Goal: Task Accomplishment & Management: Manage account settings

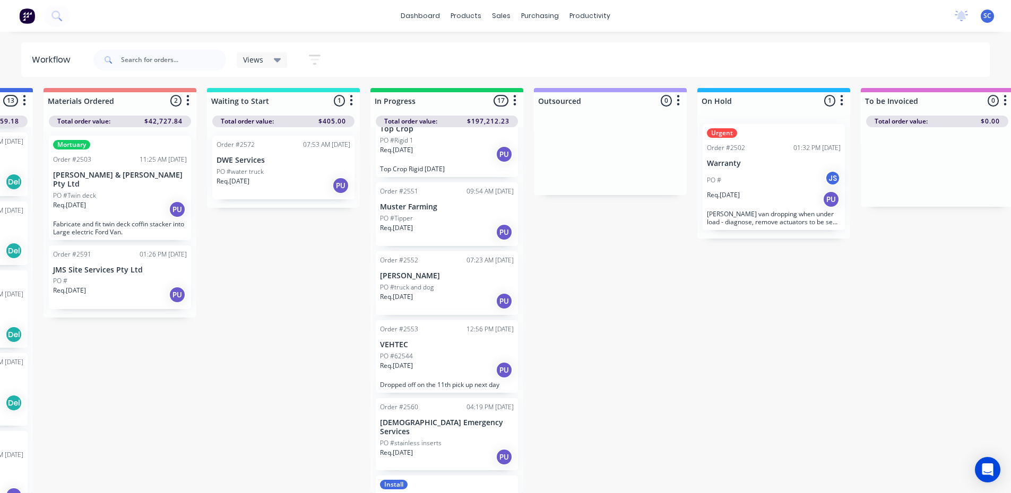
scroll to position [483, 0]
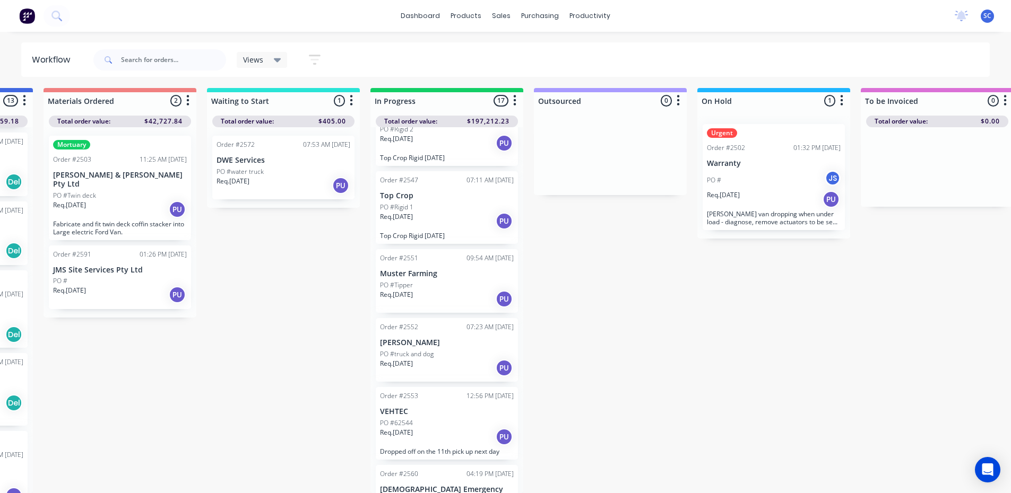
click at [445, 290] on div "Req. [DATE] PU" at bounding box center [447, 299] width 134 height 18
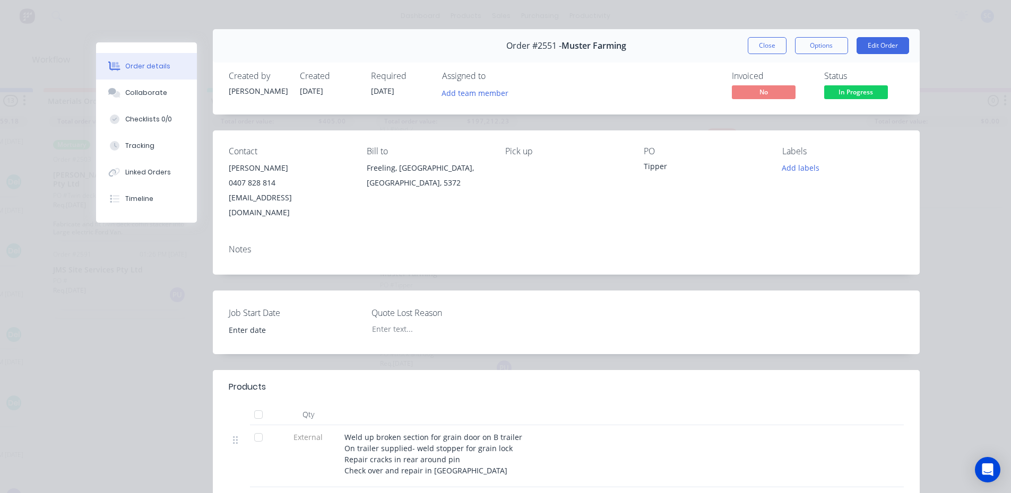
scroll to position [0, 0]
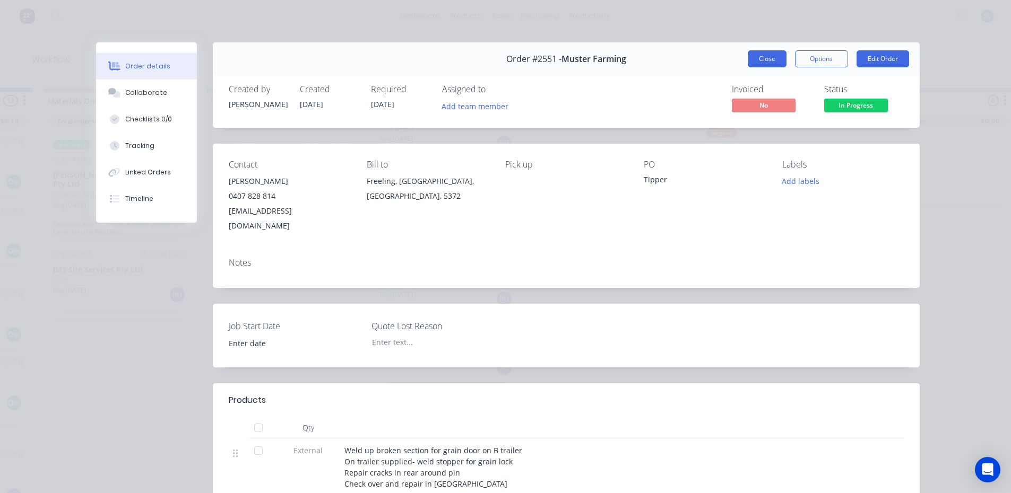
click at [768, 54] on button "Close" at bounding box center [767, 58] width 39 height 17
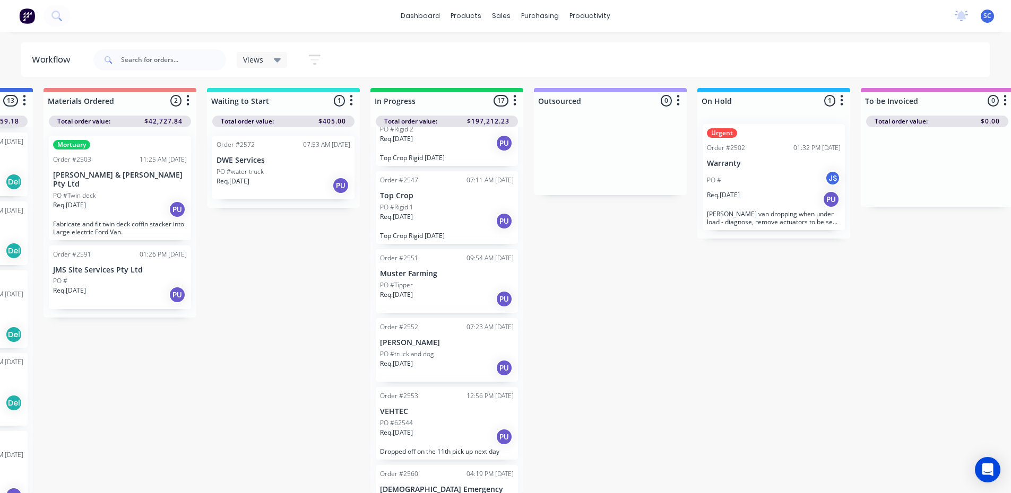
scroll to position [10, 143]
click at [604, 118] on div "Timesheets" at bounding box center [613, 123] width 40 height 10
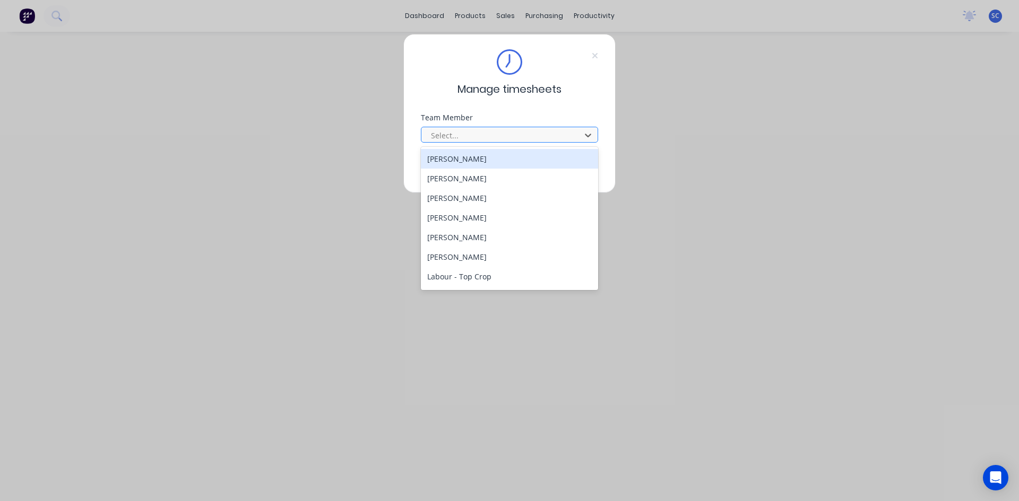
click at [469, 133] on div at bounding box center [502, 135] width 145 height 13
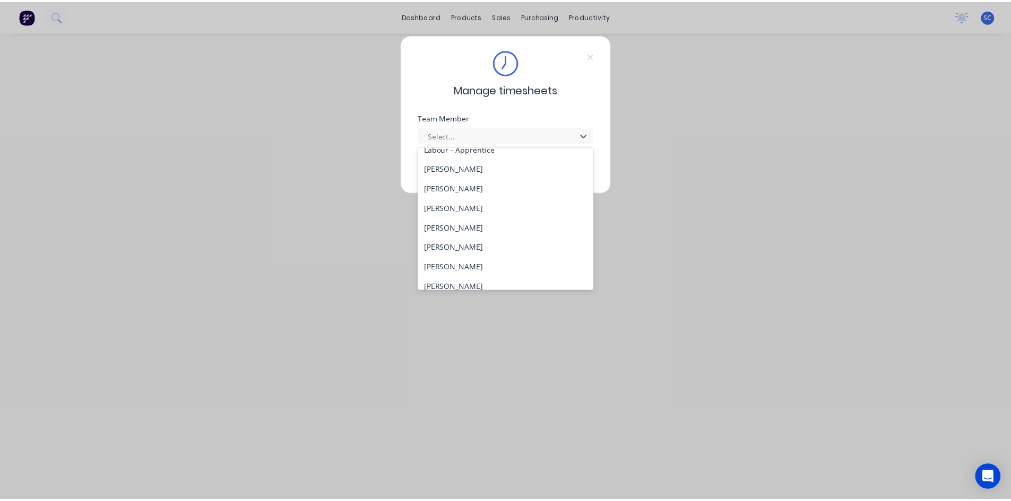
scroll to position [265, 0]
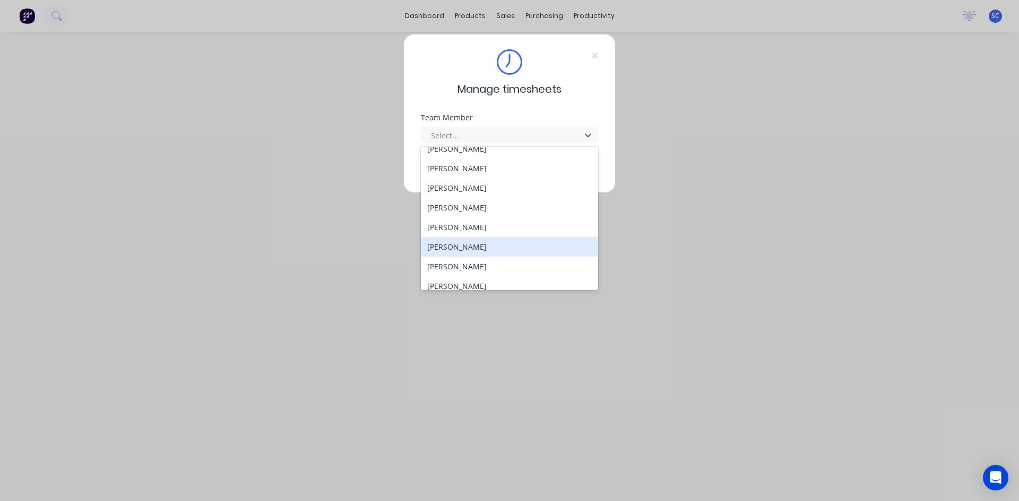
click at [483, 245] on div "[PERSON_NAME]" at bounding box center [509, 247] width 177 height 20
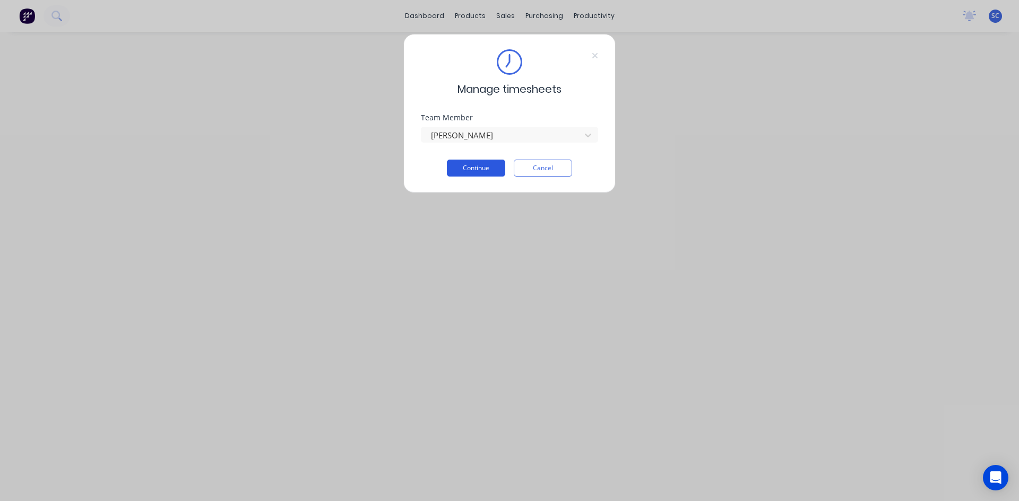
click at [475, 166] on button "Continue" at bounding box center [476, 168] width 58 height 17
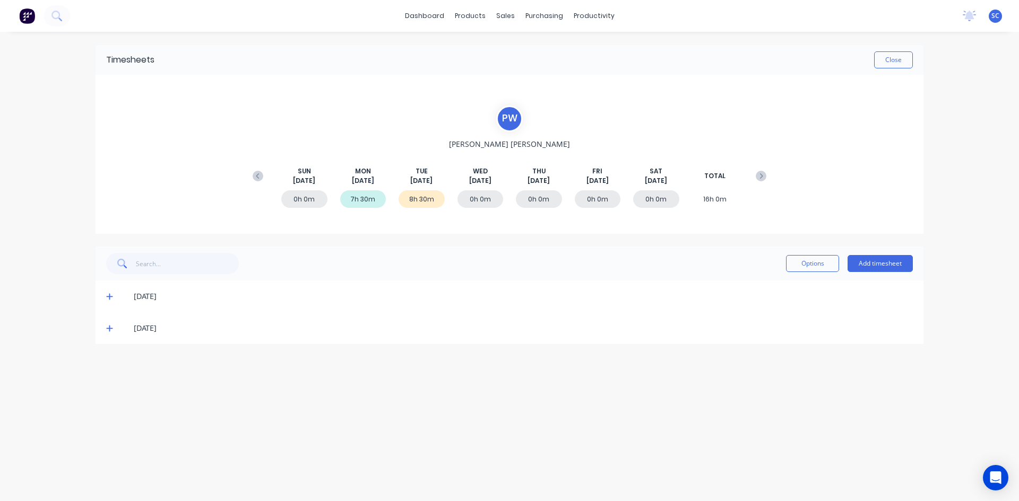
click at [110, 328] on icon at bounding box center [109, 329] width 6 height 6
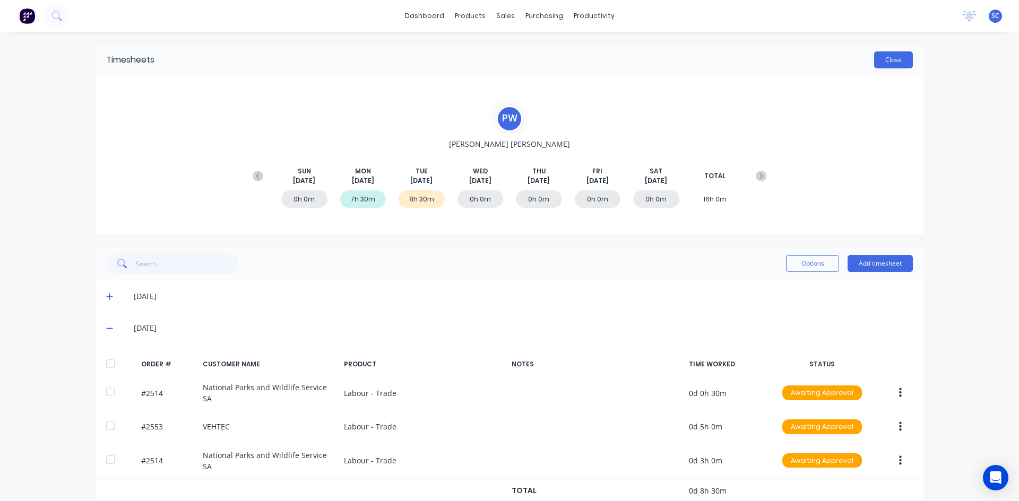
click at [899, 55] on button "Close" at bounding box center [893, 59] width 39 height 17
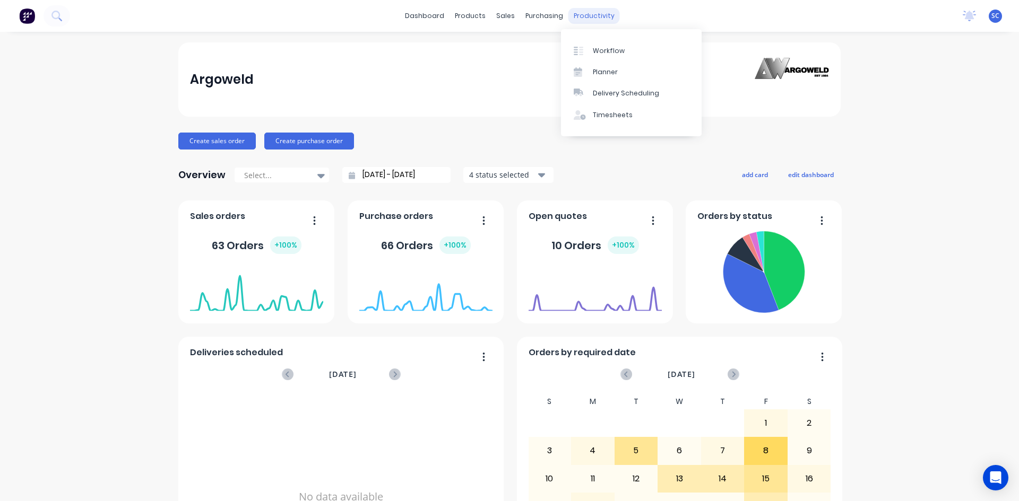
click at [584, 12] on div "productivity" at bounding box center [593, 16] width 51 height 16
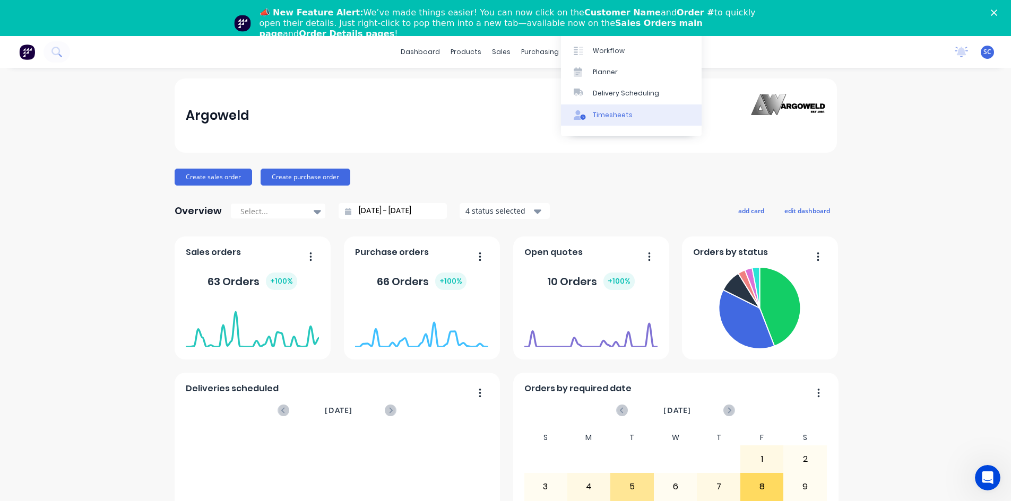
click at [617, 114] on div "Timesheets" at bounding box center [613, 115] width 40 height 10
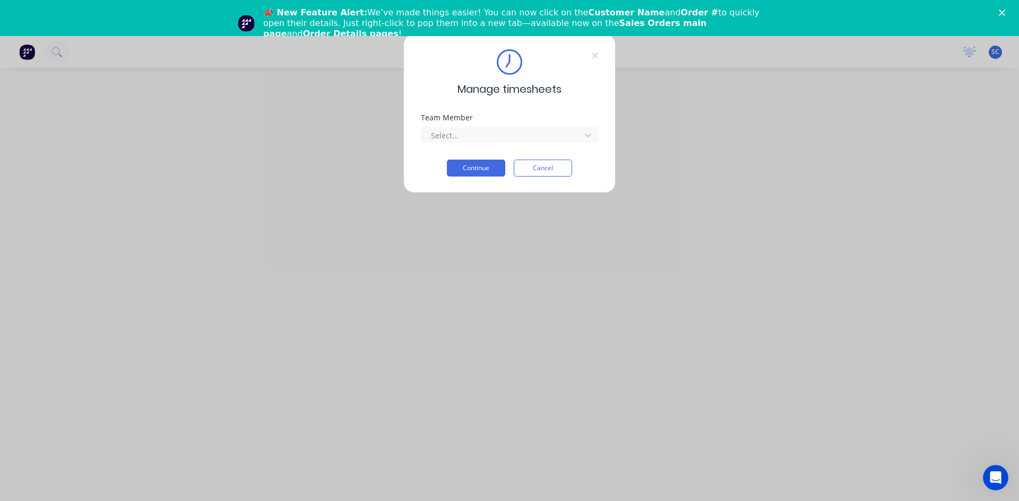
click at [1003, 11] on polygon "Close" at bounding box center [1002, 13] width 6 height 6
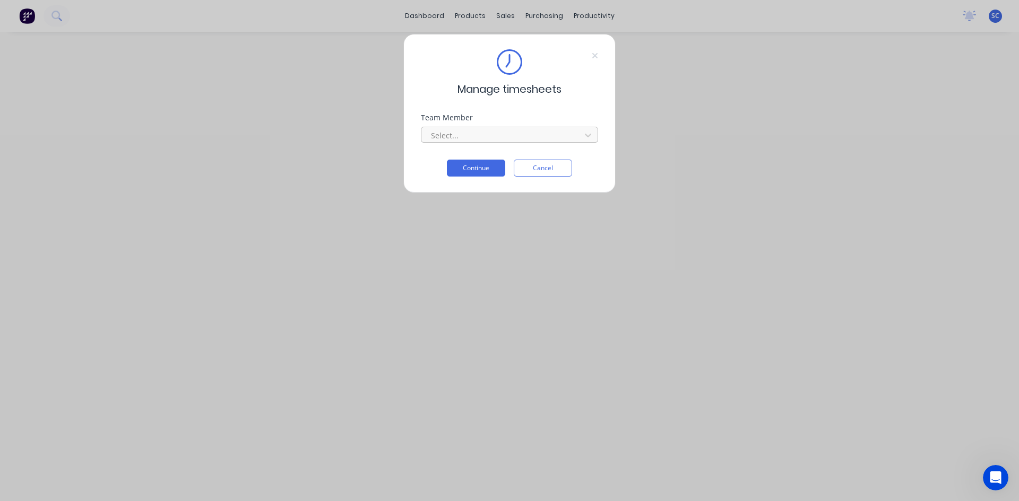
click at [491, 136] on div at bounding box center [502, 135] width 145 height 13
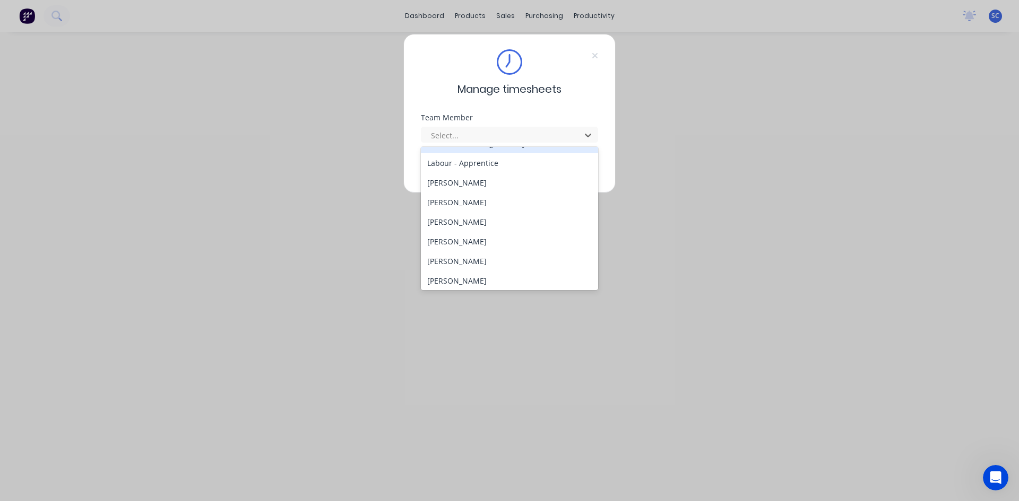
scroll to position [212, 0]
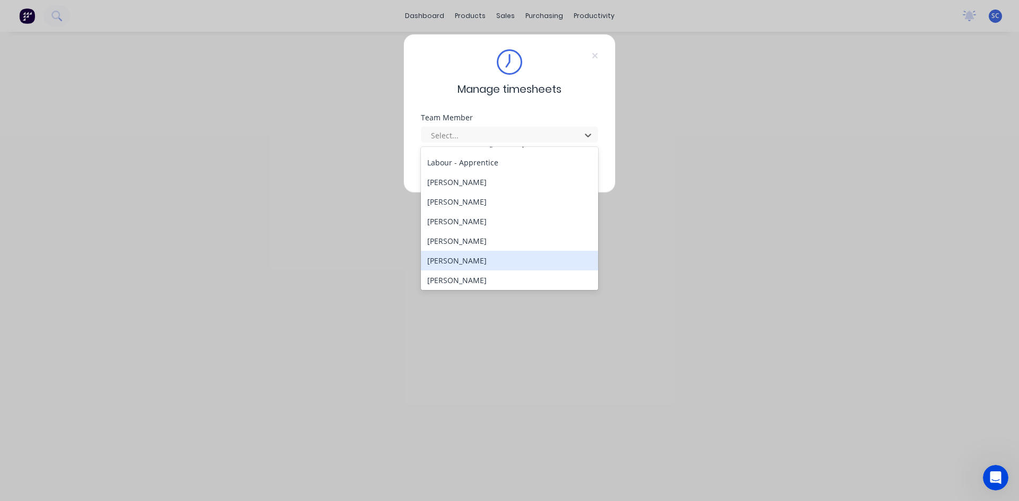
click at [504, 261] on div "[PERSON_NAME]" at bounding box center [509, 261] width 177 height 20
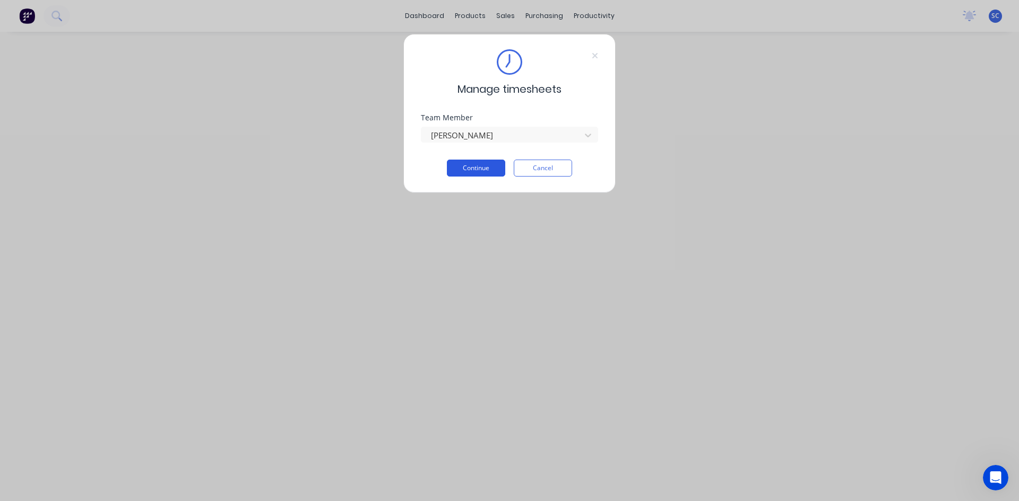
click at [484, 168] on button "Continue" at bounding box center [476, 168] width 58 height 17
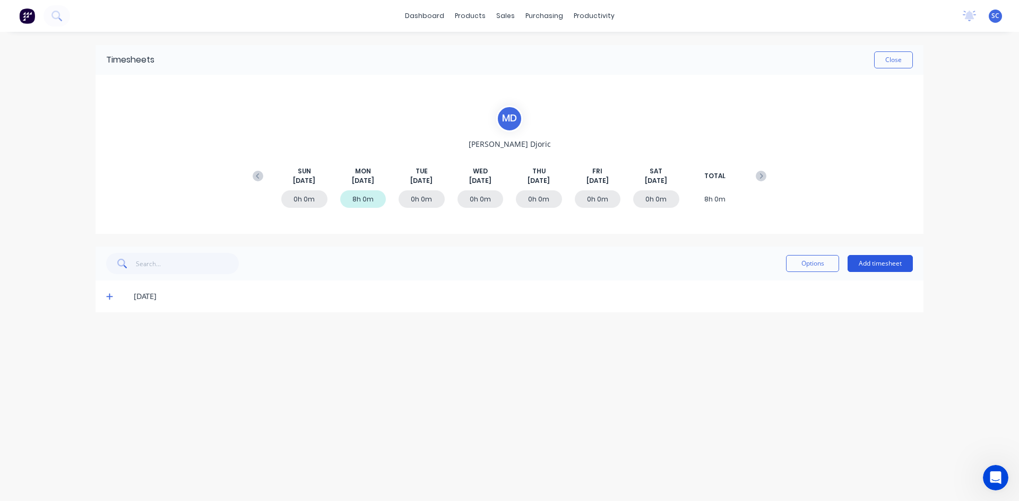
click at [882, 263] on button "Add timesheet" at bounding box center [879, 263] width 65 height 17
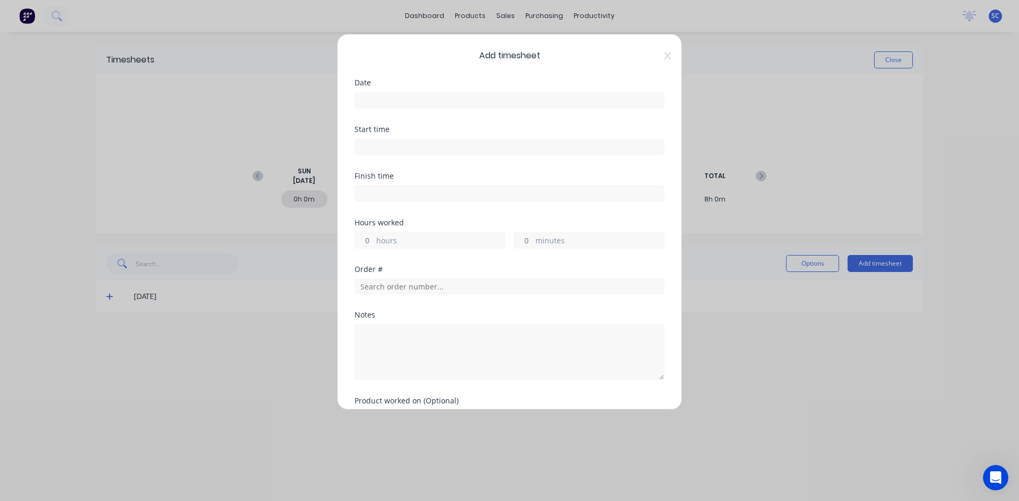
click at [488, 103] on input at bounding box center [509, 100] width 309 height 16
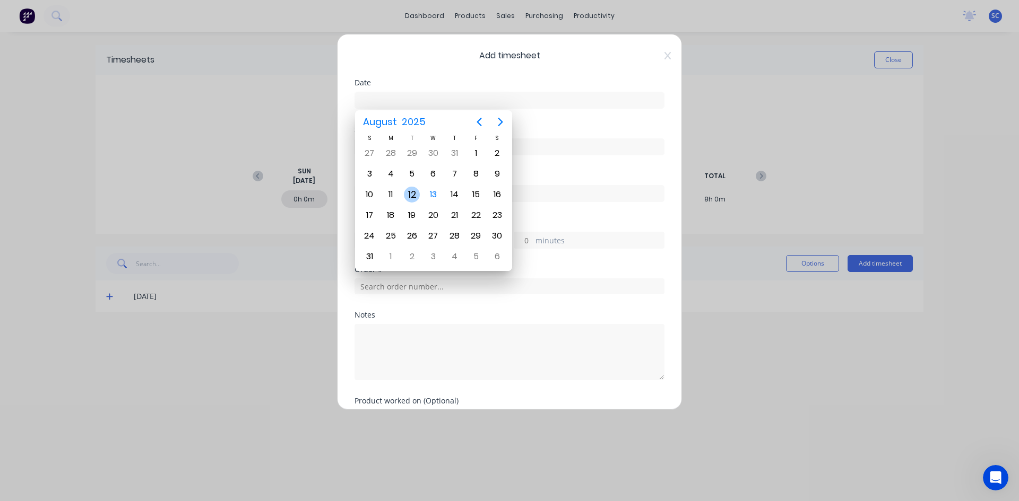
click at [409, 193] on div "12" at bounding box center [412, 195] width 16 height 16
type input "[DATE]"
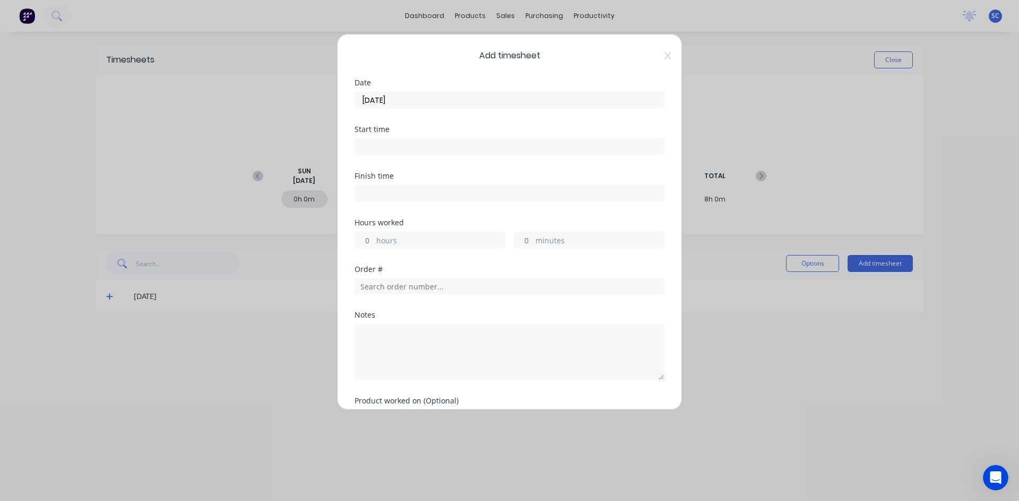
click at [400, 140] on input at bounding box center [509, 147] width 309 height 16
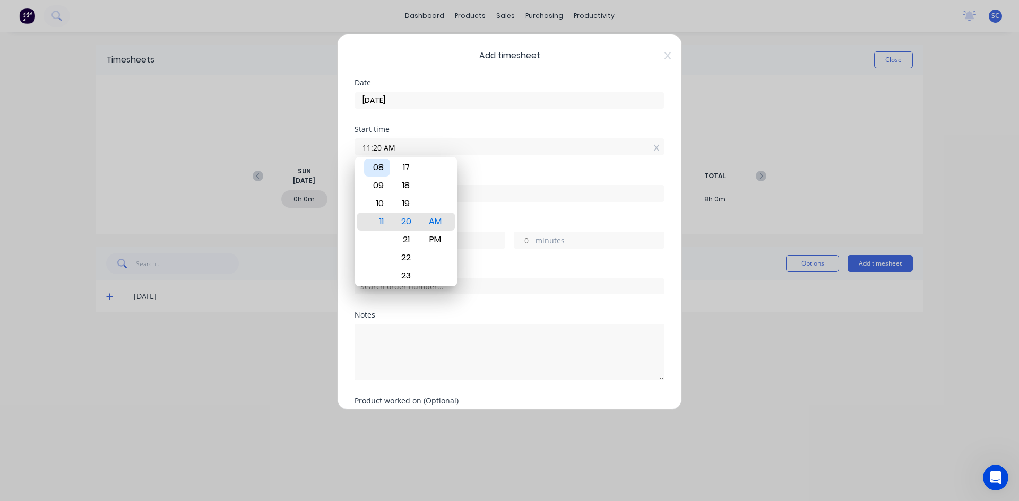
click at [377, 168] on div "08" at bounding box center [377, 168] width 26 height 18
type input "08:00 AM"
click at [497, 214] on div "Finish time" at bounding box center [509, 195] width 310 height 47
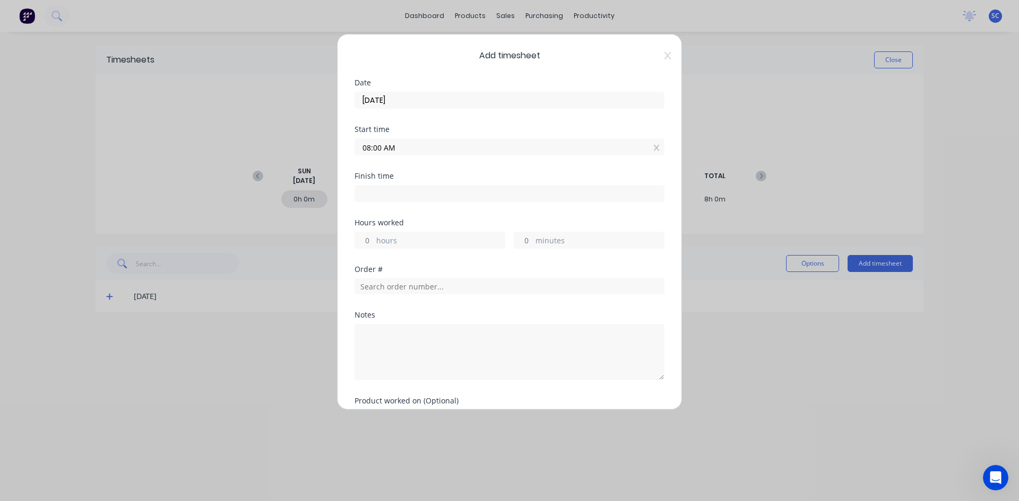
click at [365, 188] on input at bounding box center [509, 194] width 309 height 16
type input "11:20 AM"
type input "3"
type input "20"
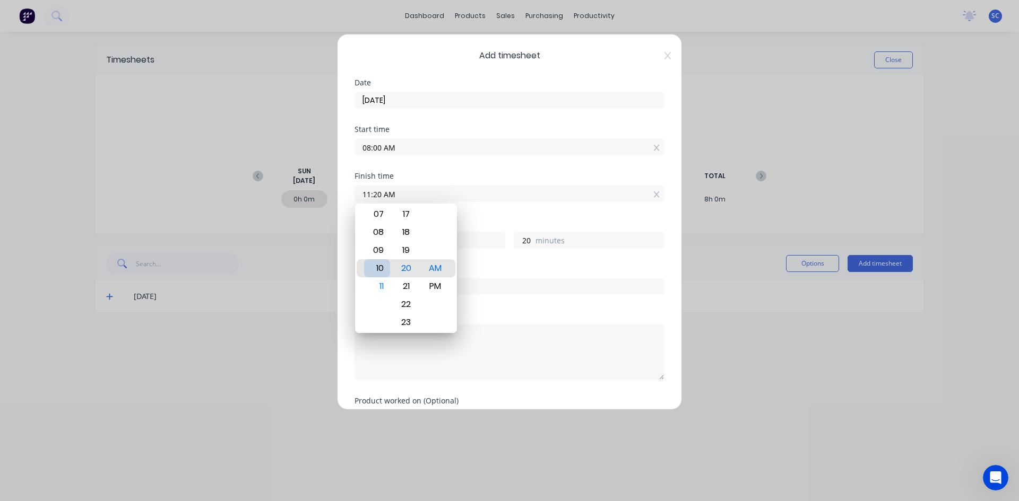
type input "10:20 AM"
type input "2"
type input "06:20 AM"
type input "-1"
type input "-40"
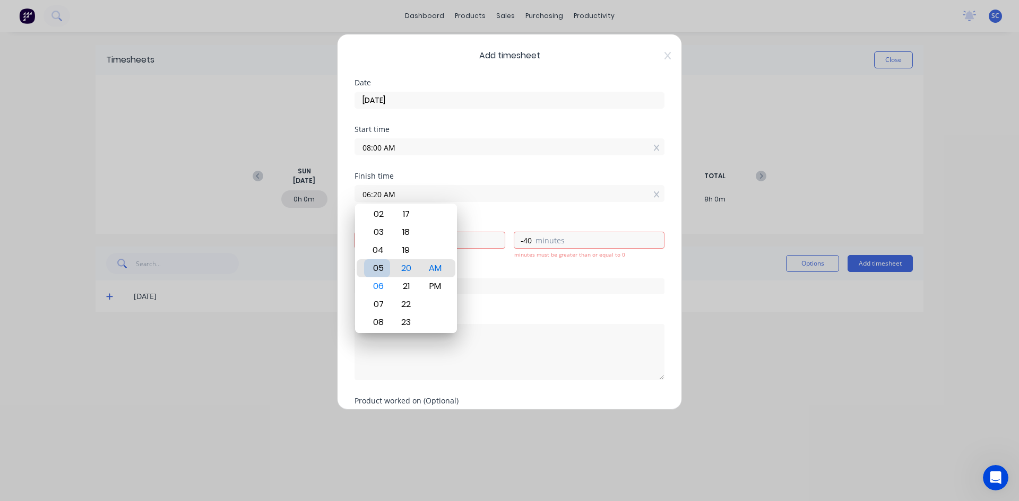
type input "05:20 AM"
type input "-2"
type input "04:20 AM"
type input "-3"
type input "04:17 AM"
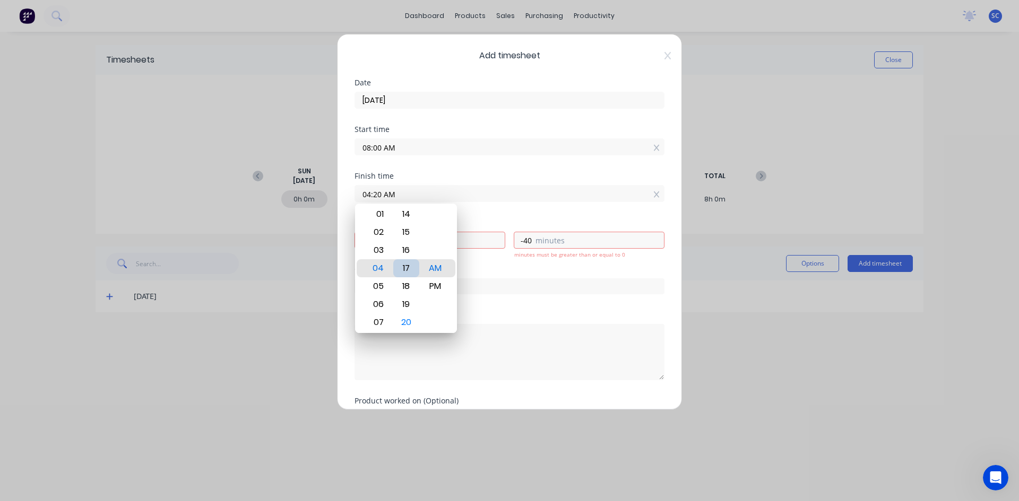
type input "-43"
type input "04:11 AM"
type input "-49"
type input "04:06 AM"
type input "-54"
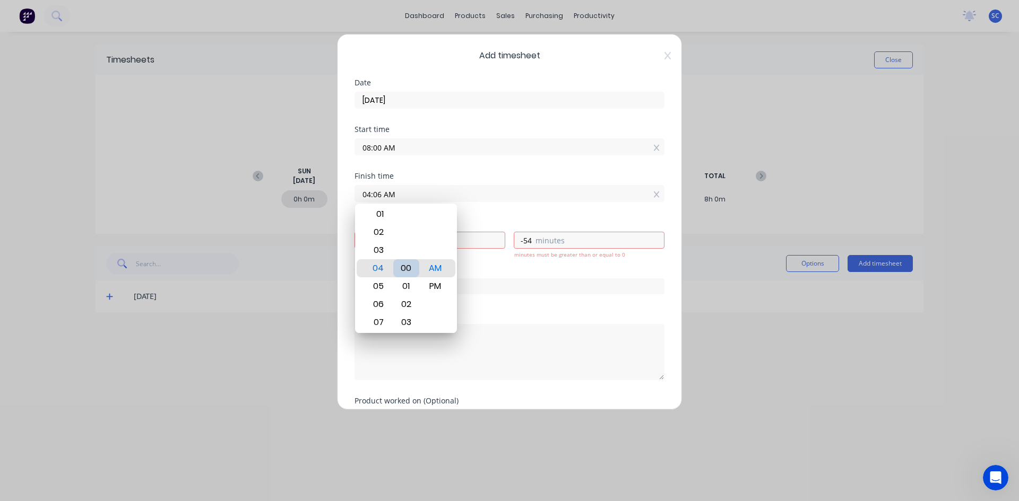
type input "04:00 AM"
type input "-4"
type input "0"
click at [515, 263] on div "Hours worked -4 negative number is not allowed hours 0 minutes" at bounding box center [509, 242] width 310 height 47
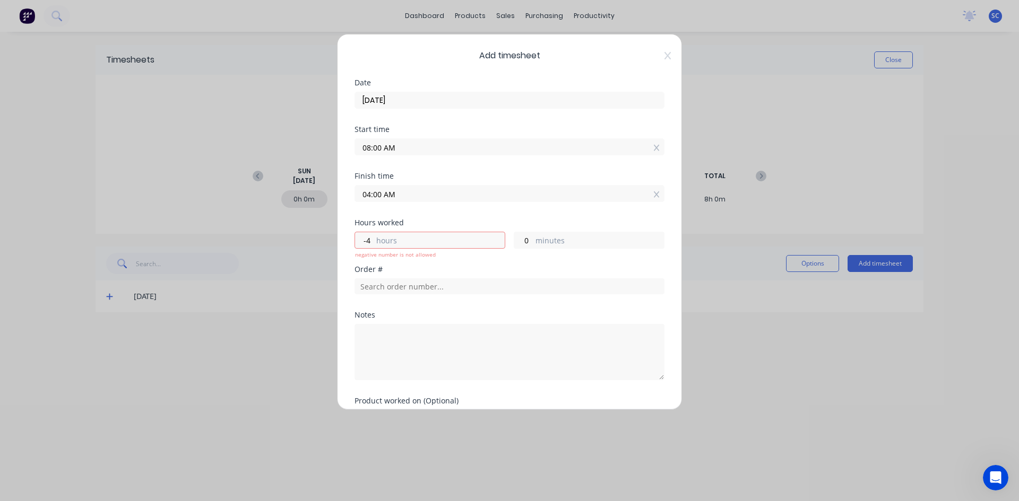
click at [401, 195] on input "04:00 AM" at bounding box center [509, 194] width 309 height 16
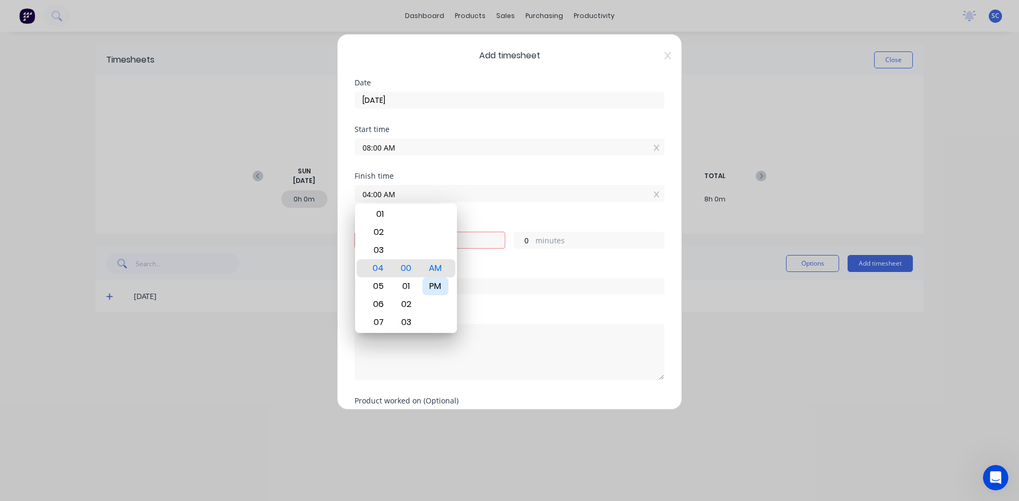
click at [437, 282] on div "PM" at bounding box center [435, 287] width 26 height 18
type input "04:00 PM"
type input "8"
click at [553, 260] on div "Hours worked 8 hours 0 minutes" at bounding box center [509, 242] width 310 height 47
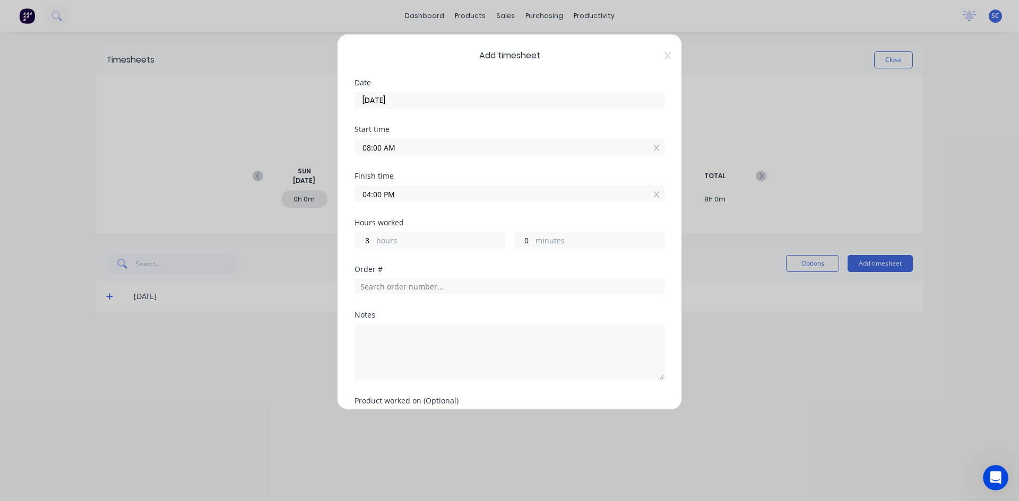
click at [394, 197] on input "04:00 PM" at bounding box center [509, 194] width 309 height 16
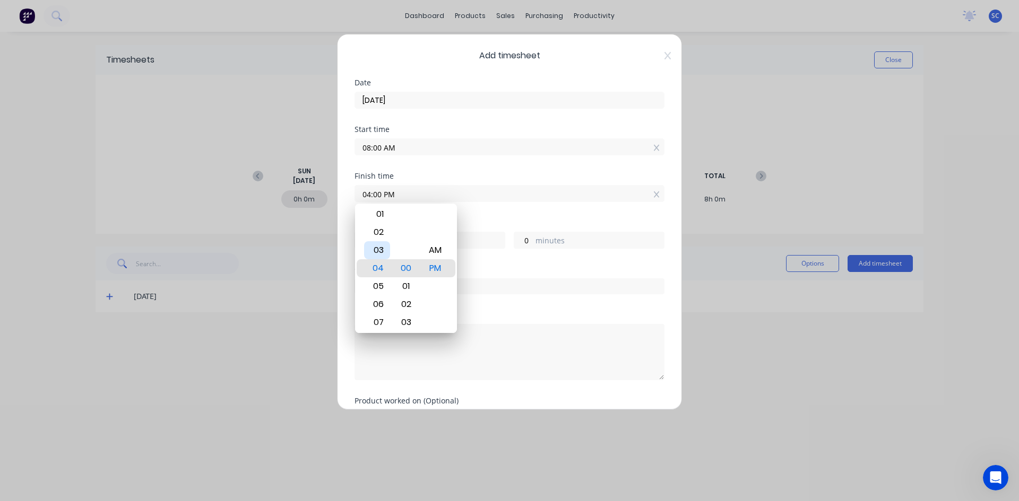
click at [380, 257] on div "03" at bounding box center [377, 250] width 26 height 18
type input "03:00 PM"
type input "7"
type input "03:06 PM"
type input "6"
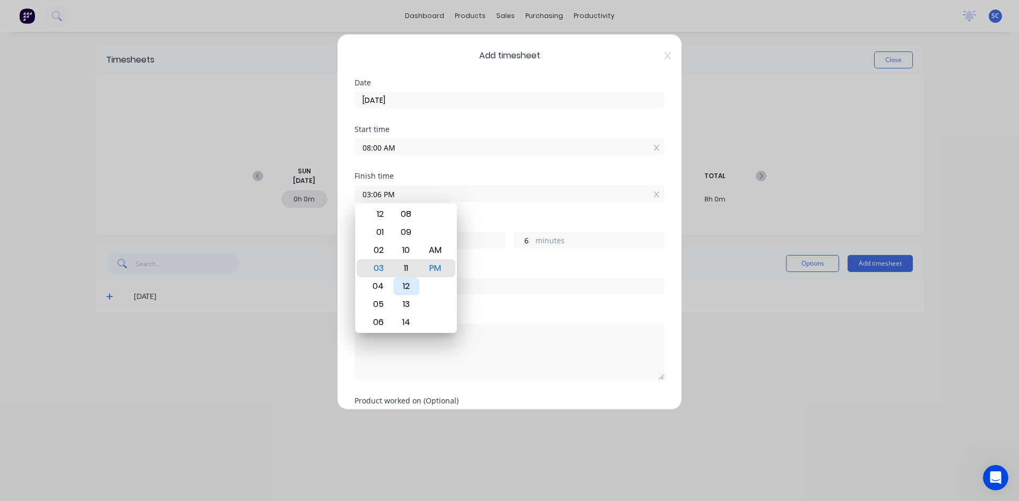
type input "03:11 PM"
type input "11"
type input "03:18 PM"
type input "18"
type input "03:24 PM"
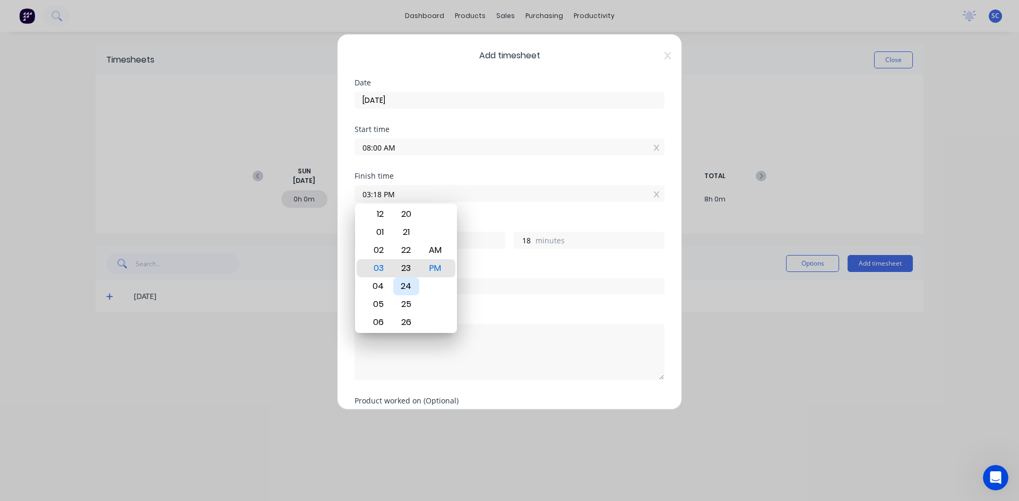
type input "24"
type input "03:30 PM"
type input "30"
click at [488, 262] on div "Hours worked 7 hours 30 minutes" at bounding box center [509, 242] width 310 height 47
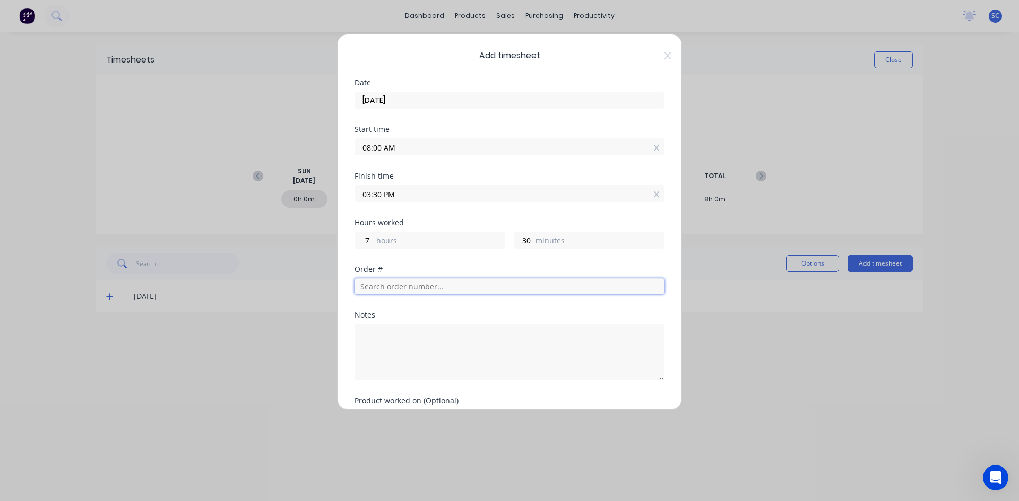
click at [487, 288] on input "text" at bounding box center [509, 287] width 310 height 16
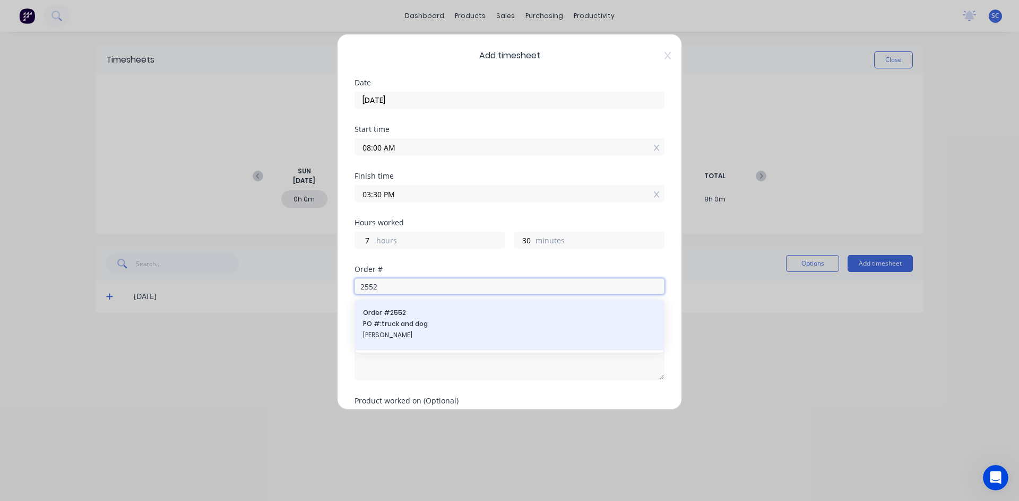
type input "2552"
click at [435, 330] on div "Order # 2552 PO #: truck and dog [PERSON_NAME]" at bounding box center [509, 325] width 293 height 34
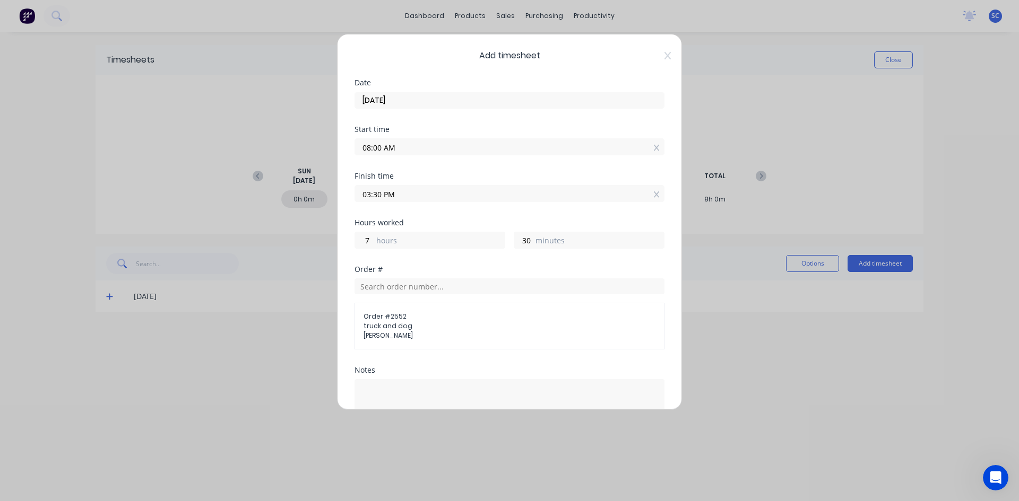
scroll to position [120, 0]
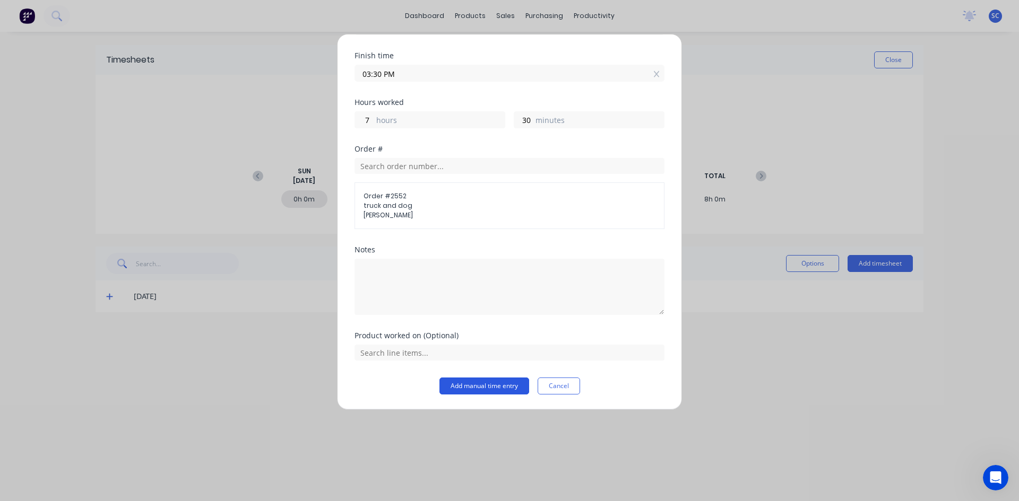
click at [467, 383] on button "Add manual time entry" at bounding box center [484, 386] width 90 height 17
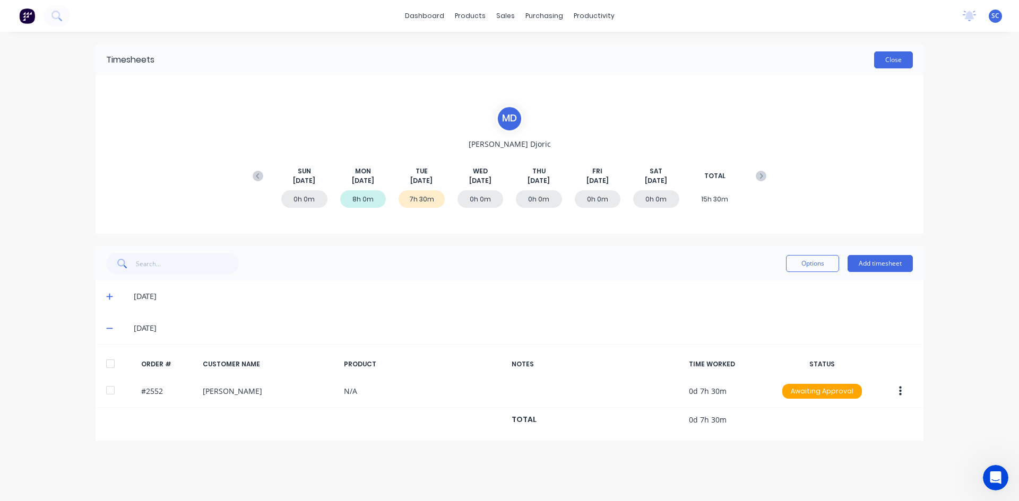
click at [899, 62] on button "Close" at bounding box center [893, 59] width 39 height 17
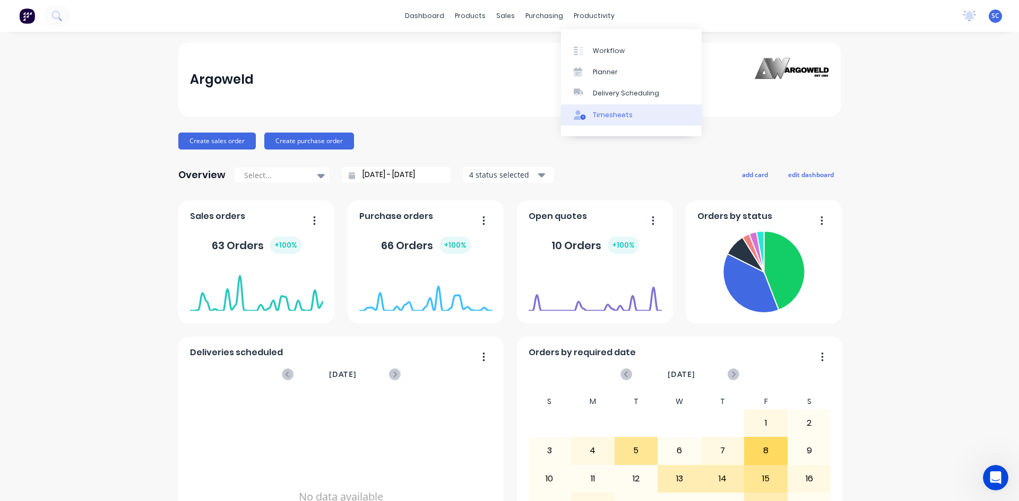
click at [609, 115] on div "Timesheets" at bounding box center [613, 115] width 40 height 10
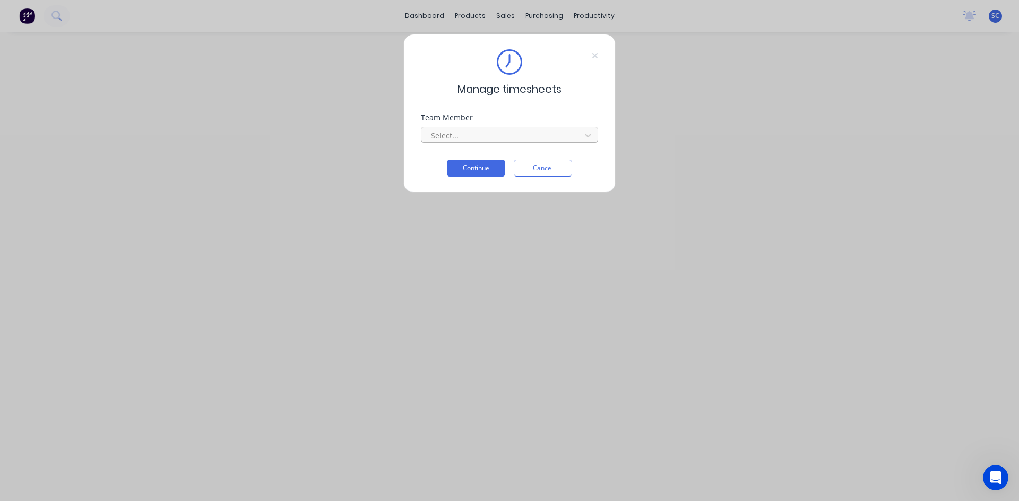
click at [500, 135] on div at bounding box center [502, 135] width 145 height 13
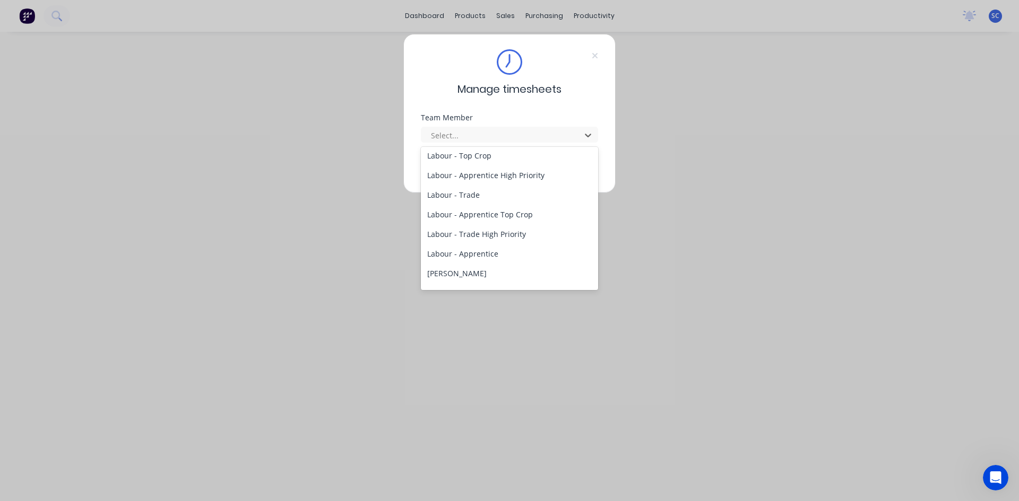
scroll to position [159, 0]
click at [481, 276] on div "[PERSON_NAME]" at bounding box center [509, 275] width 177 height 20
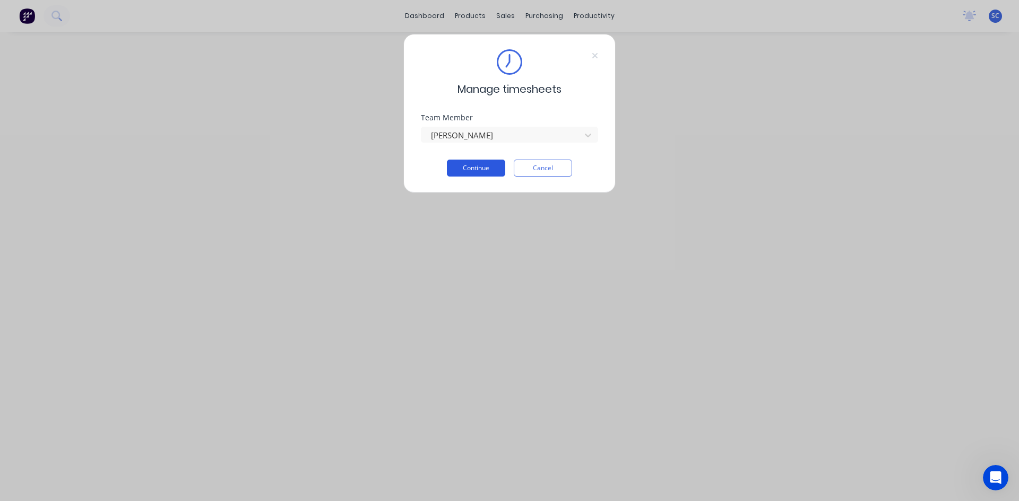
click at [488, 168] on button "Continue" at bounding box center [476, 168] width 58 height 17
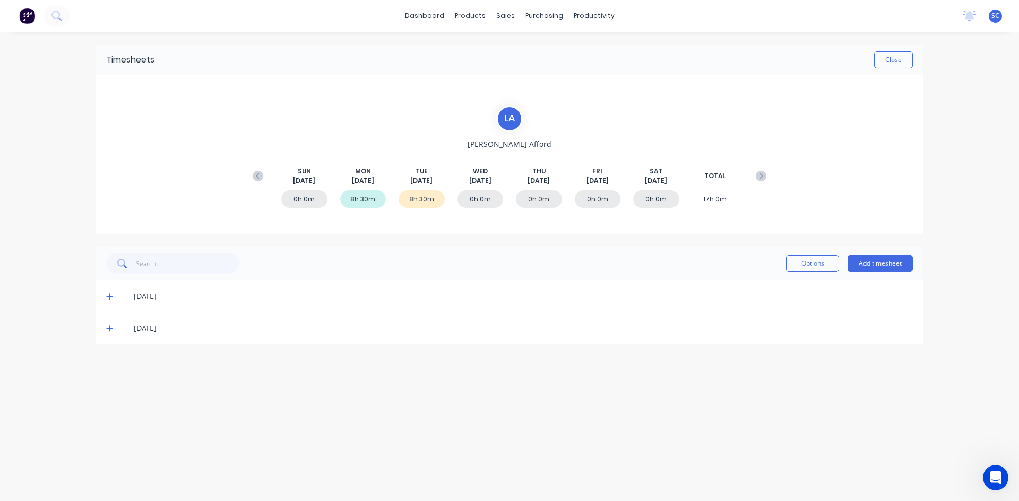
click at [107, 328] on icon at bounding box center [109, 329] width 6 height 6
click at [882, 48] on div "Timesheets Close" at bounding box center [510, 60] width 828 height 30
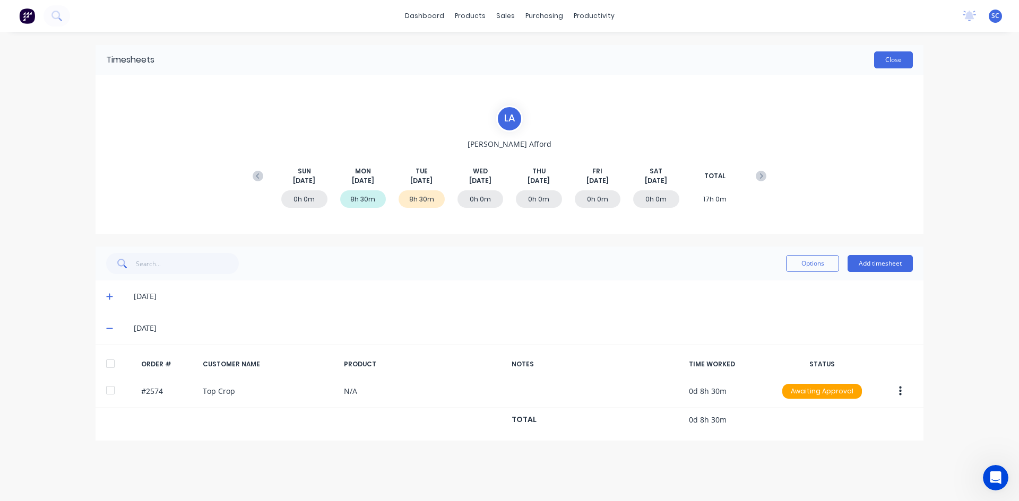
click at [885, 60] on button "Close" at bounding box center [893, 59] width 39 height 17
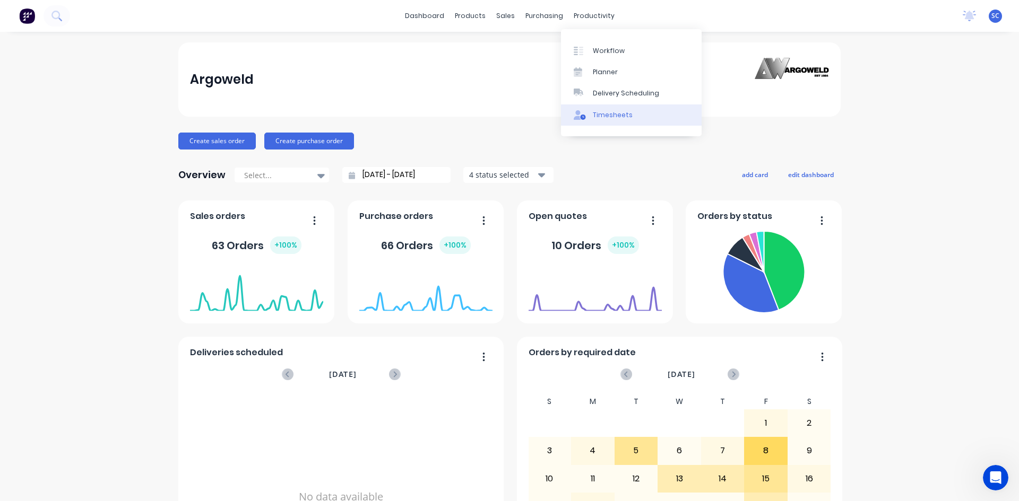
click at [617, 115] on div "Timesheets" at bounding box center [613, 115] width 40 height 10
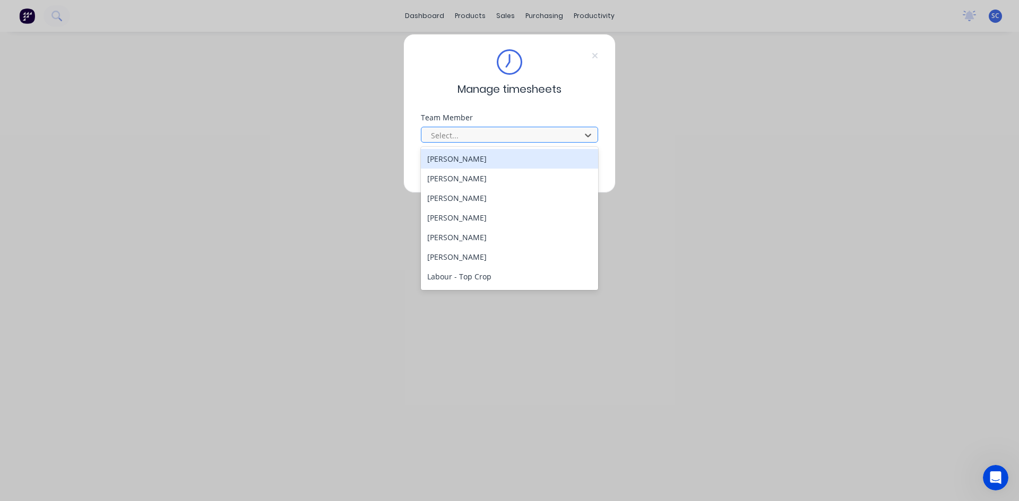
click at [458, 135] on div at bounding box center [502, 135] width 145 height 13
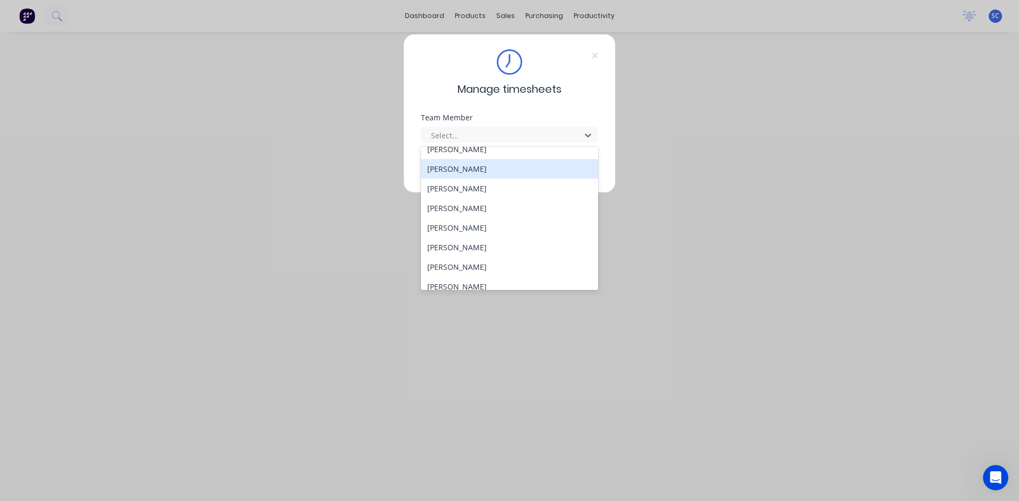
scroll to position [265, 0]
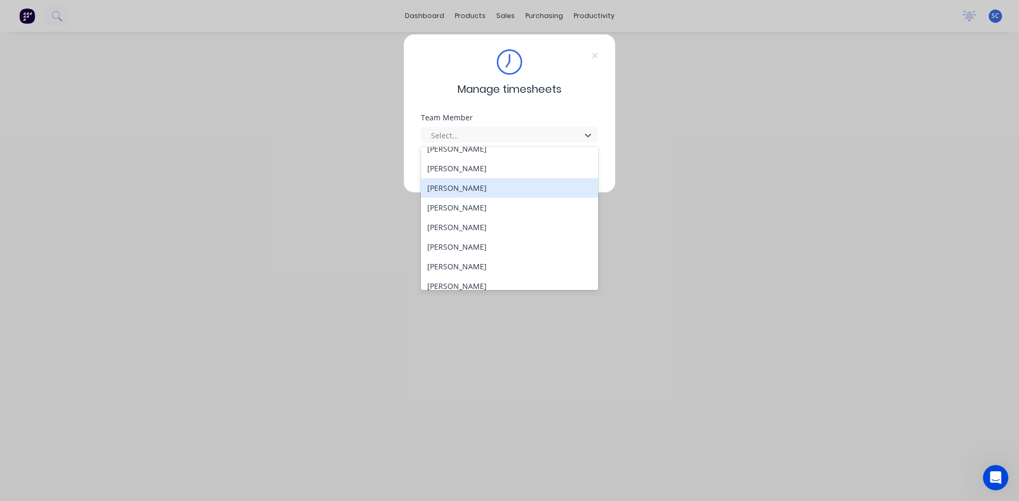
click at [479, 190] on div "[PERSON_NAME]" at bounding box center [509, 188] width 177 height 20
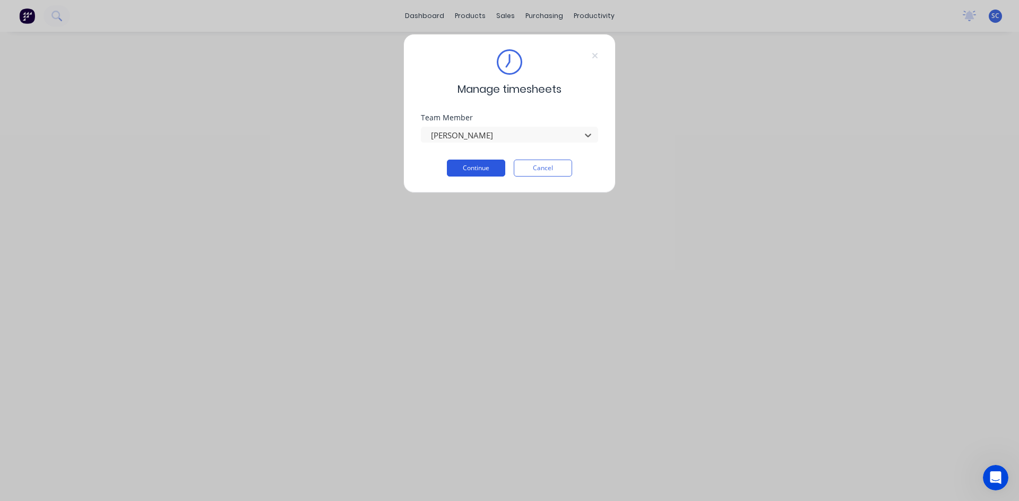
click at [486, 164] on button "Continue" at bounding box center [476, 168] width 58 height 17
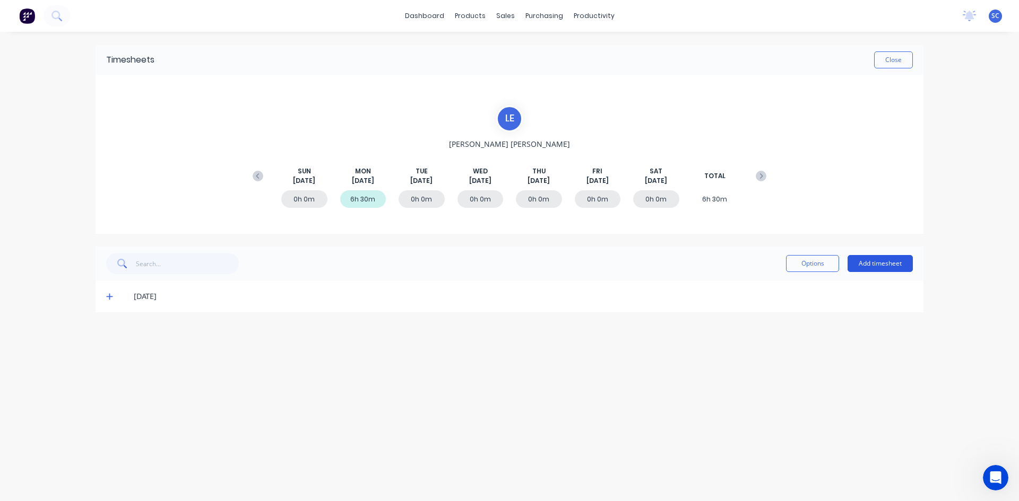
click at [859, 258] on button "Add timesheet" at bounding box center [879, 263] width 65 height 17
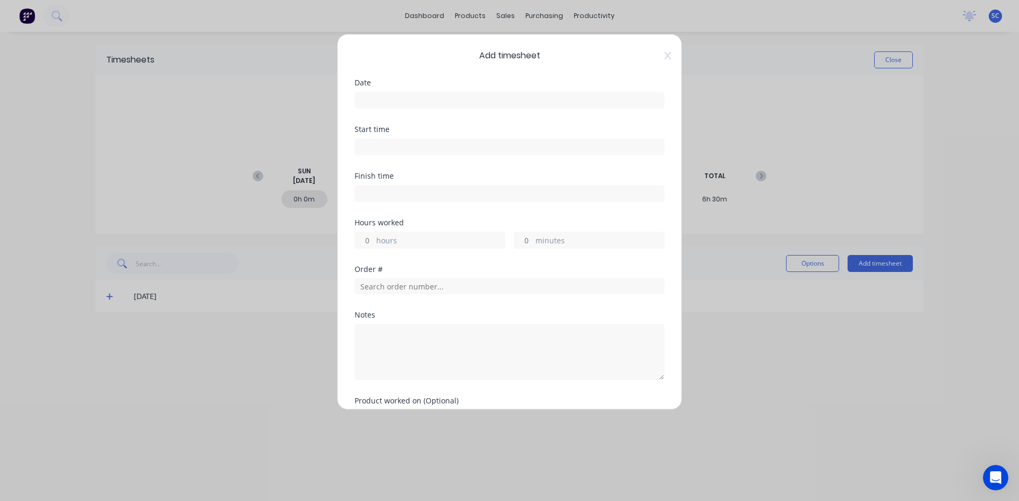
click at [485, 101] on input at bounding box center [509, 100] width 309 height 16
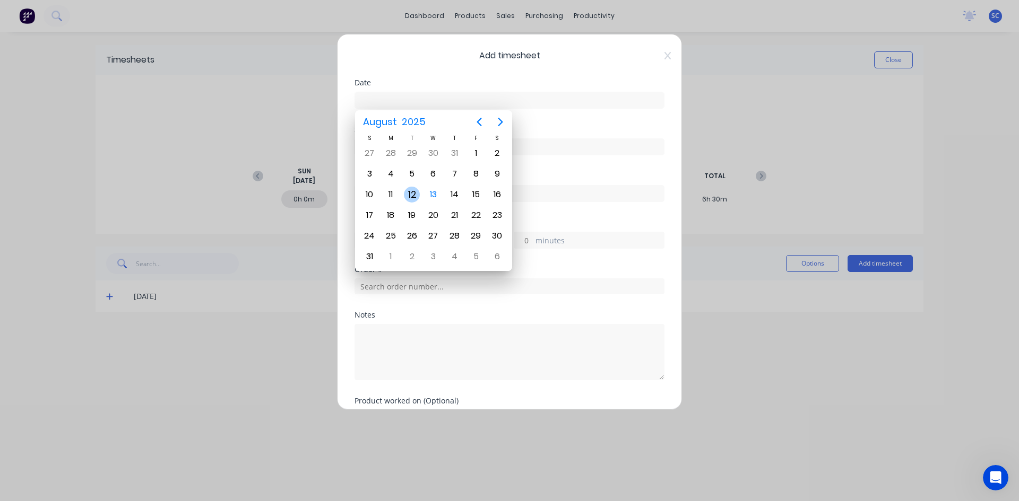
click at [414, 196] on div "12" at bounding box center [412, 195] width 16 height 16
type input "[DATE]"
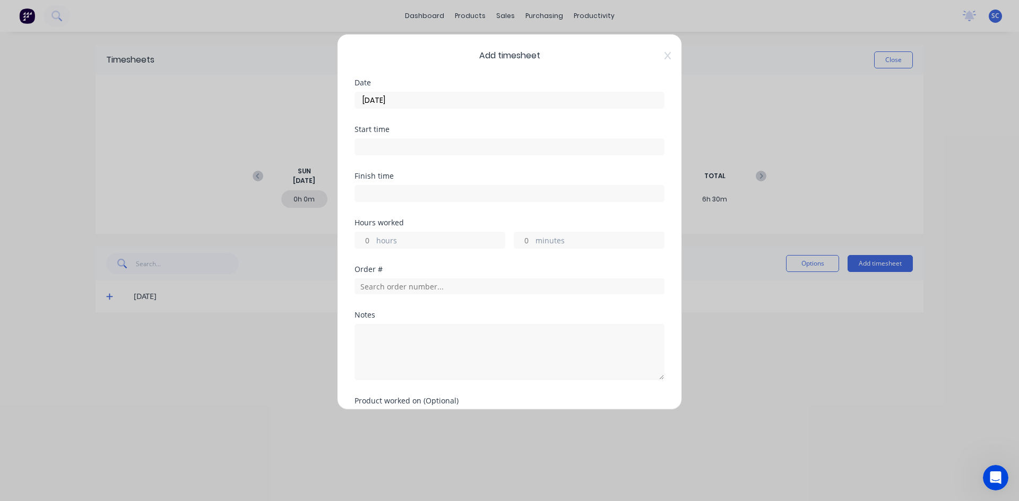
click at [411, 141] on input at bounding box center [509, 147] width 309 height 16
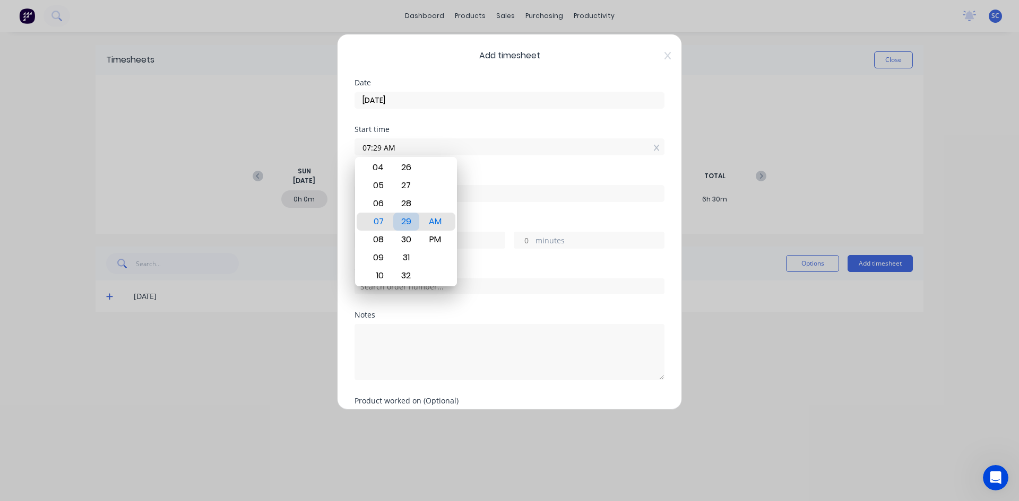
type input "07:30 AM"
click at [490, 215] on div "Finish time" at bounding box center [509, 195] width 310 height 47
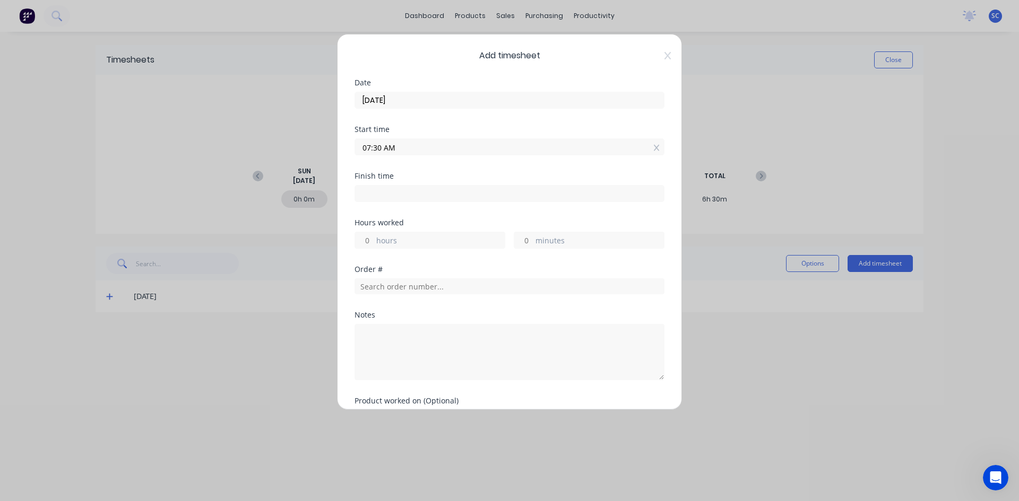
click at [376, 195] on input at bounding box center [509, 194] width 309 height 16
type input "11:22 AM"
type input "3"
type input "52"
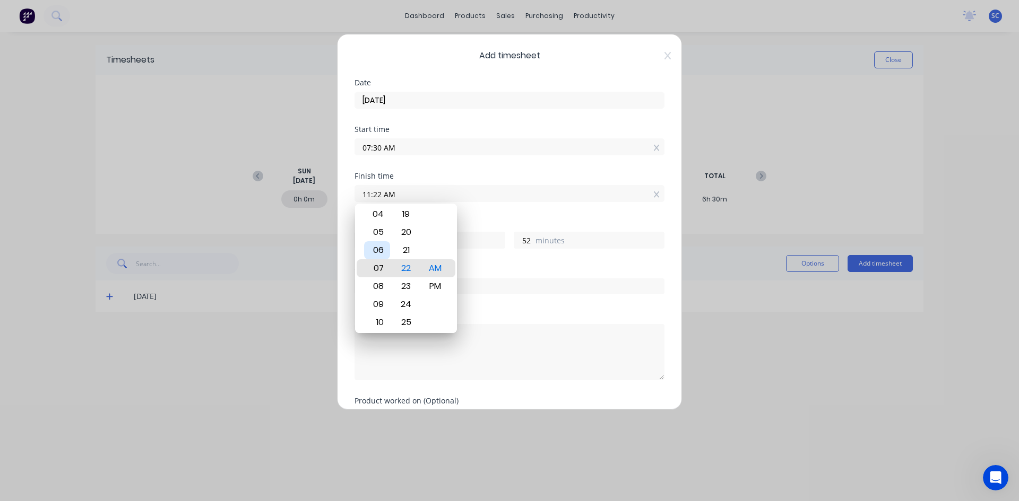
type input "07:22 AM"
type input "0"
type input "-8"
type input "06:22 AM"
type input "-1"
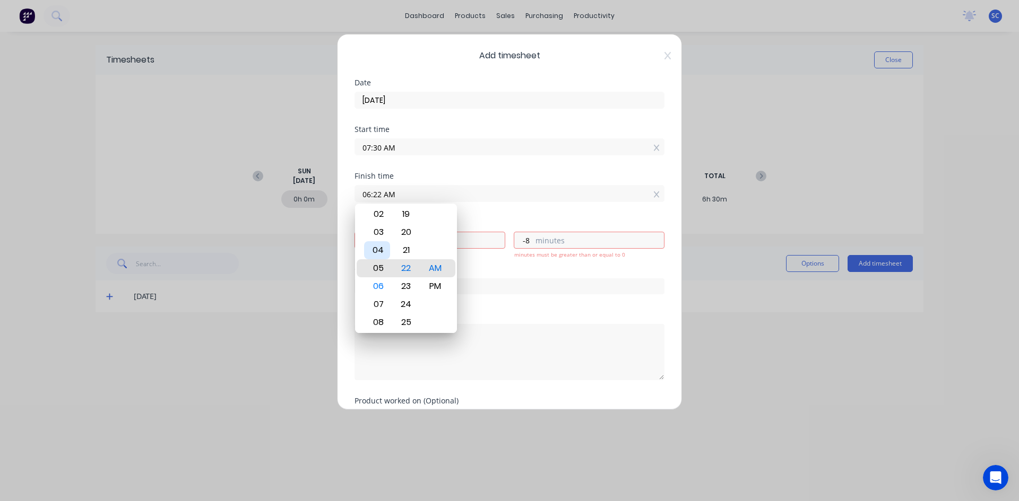
type input "05:22 AM"
type input "-2"
click at [383, 248] on div "04" at bounding box center [377, 250] width 26 height 18
type input "04:22 AM"
type input "-3"
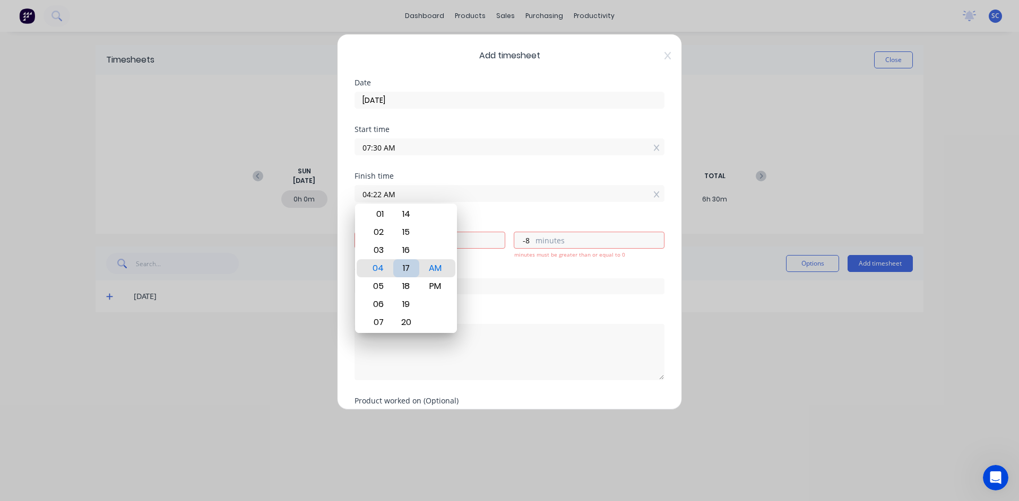
type input "04:17 AM"
type input "-13"
type input "04:11 AM"
type input "-19"
type input "04:05 AM"
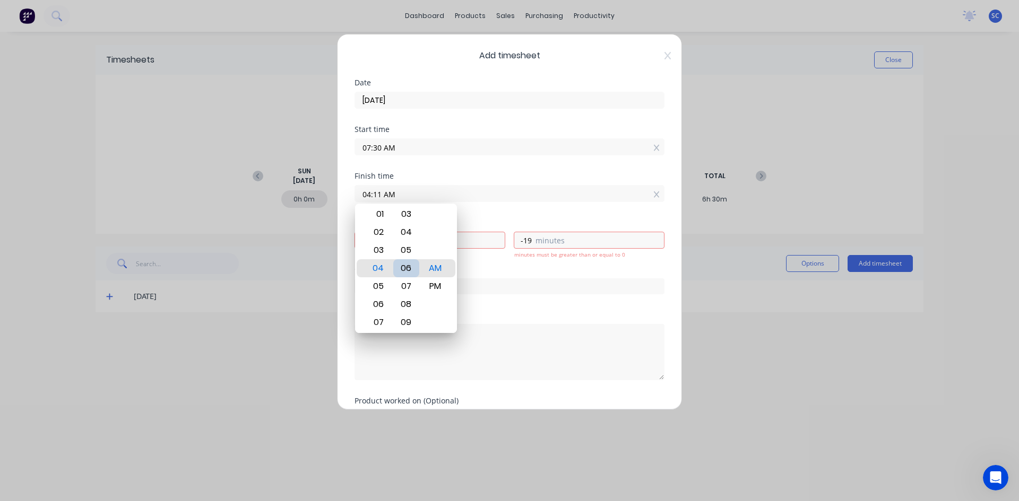
type input "-25"
type input "04:00 AM"
type input "-30"
click at [411, 267] on div "00" at bounding box center [406, 268] width 26 height 18
click at [432, 279] on div "PM" at bounding box center [435, 287] width 26 height 18
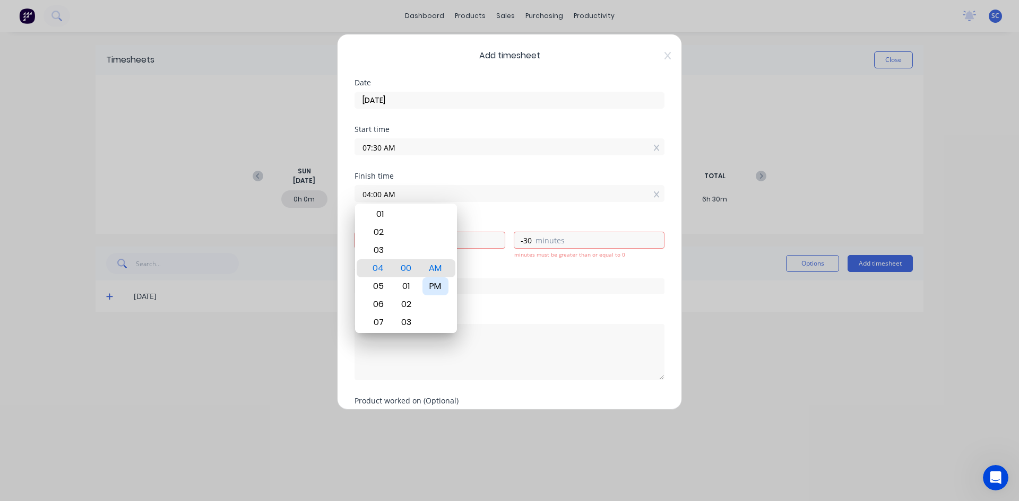
type input "04:00 PM"
type input "8"
type input "30"
click at [497, 220] on div "Hours worked" at bounding box center [509, 222] width 310 height 7
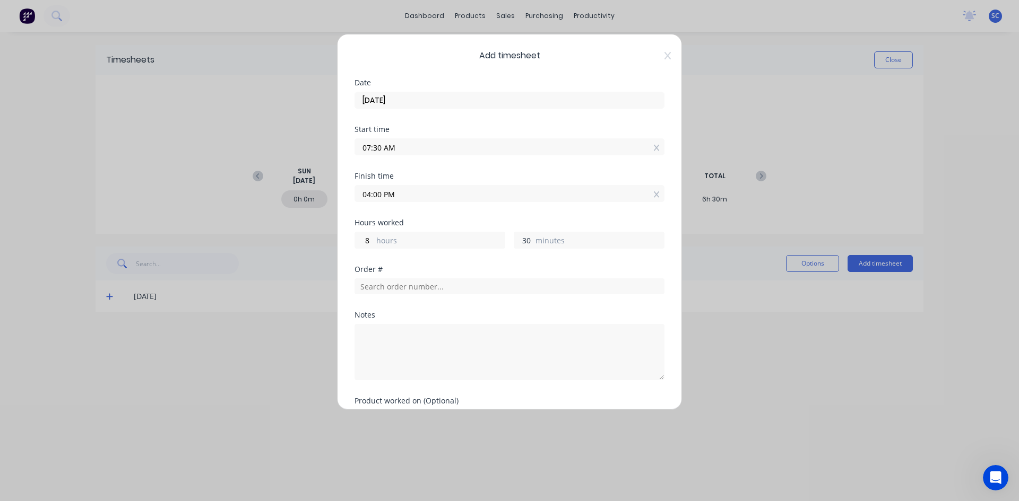
click at [526, 239] on input "30" at bounding box center [523, 240] width 19 height 16
click at [440, 193] on input "04:00 PM" at bounding box center [509, 194] width 309 height 16
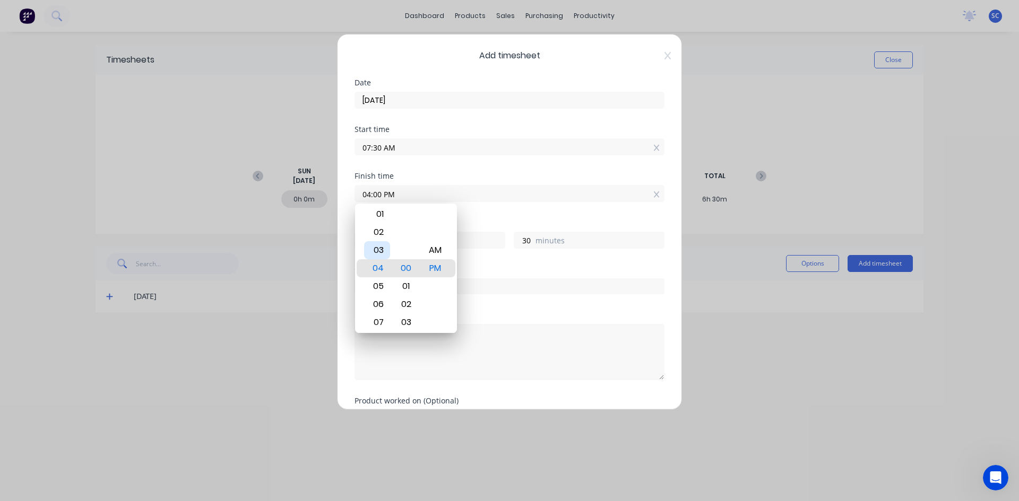
click at [382, 252] on div "03" at bounding box center [377, 250] width 26 height 18
type input "03:00 PM"
type input "7"
type input "03:04 PM"
type input "34"
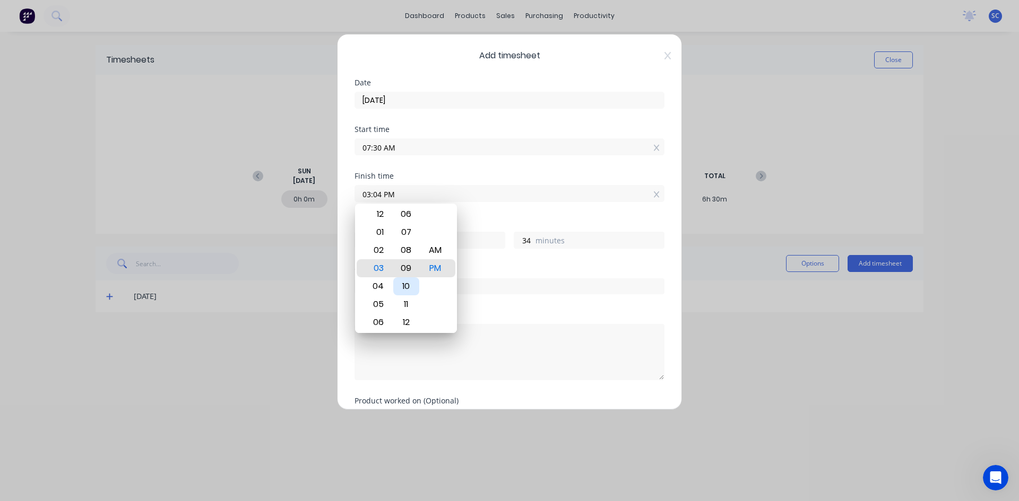
type input "03:09 PM"
type input "39"
type input "03:16 PM"
type input "46"
type input "03:23 PM"
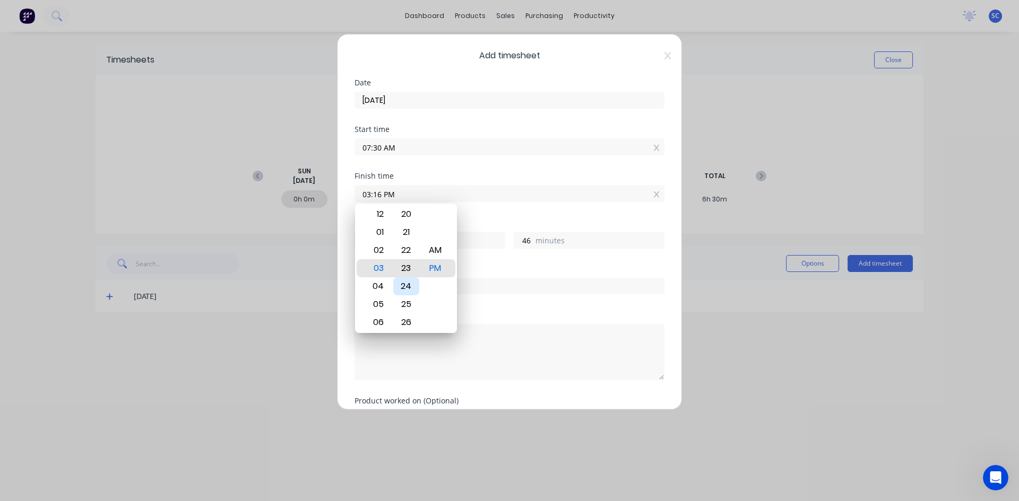
type input "53"
type input "03:29 PM"
type input "59"
type input "03:34 PM"
type input "8"
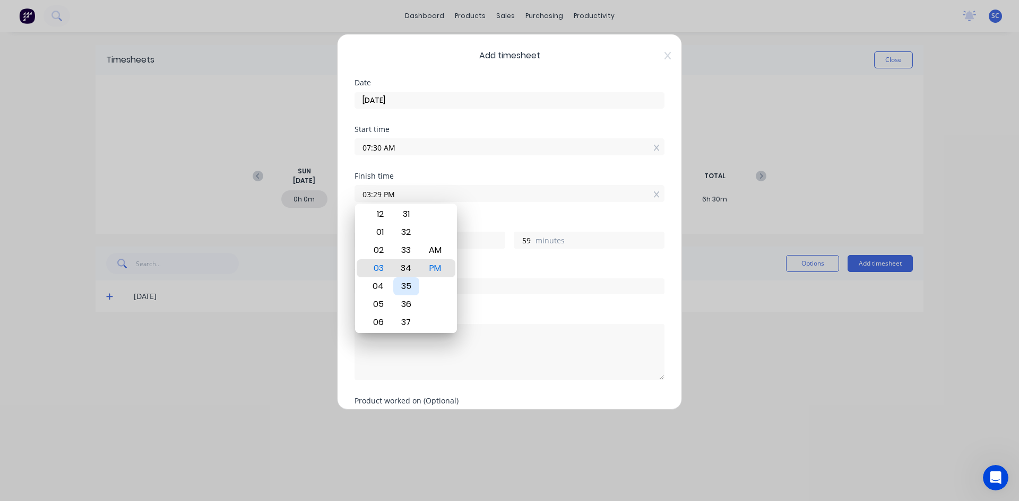
type input "4"
type input "03:39 PM"
type input "9"
type input "03:43 PM"
type input "13"
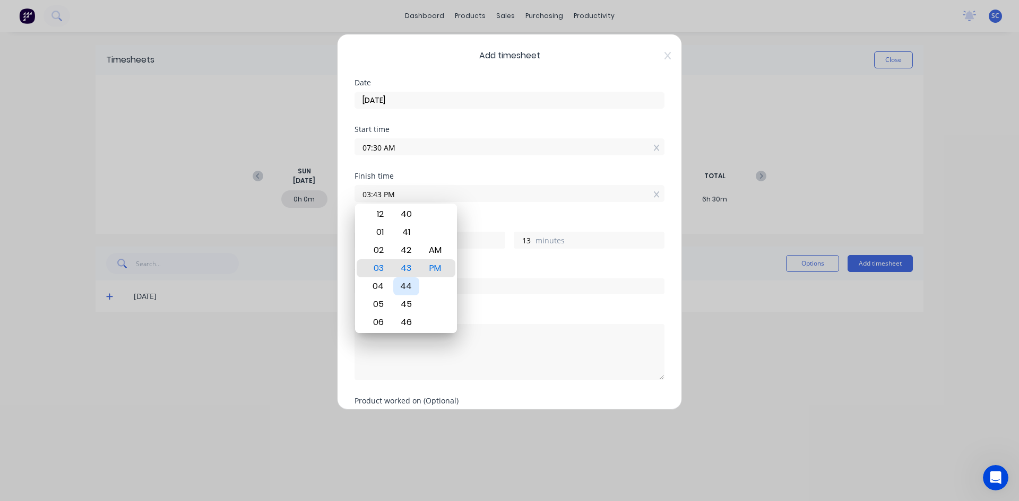
type input "03:44 PM"
type input "14"
type input "03:45 PM"
type input "15"
click at [418, 270] on div "45" at bounding box center [406, 268] width 26 height 18
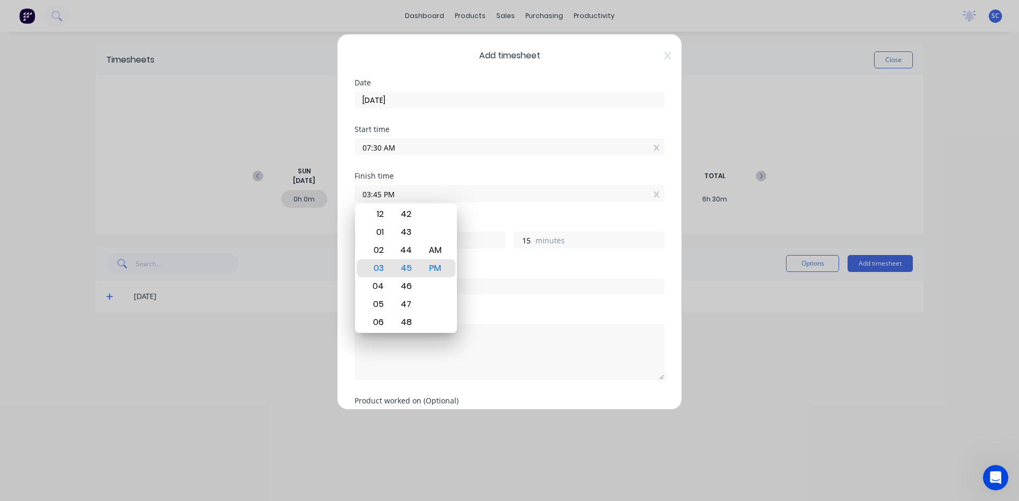
click at [483, 210] on div "Finish time 03:45 PM" at bounding box center [509, 195] width 310 height 47
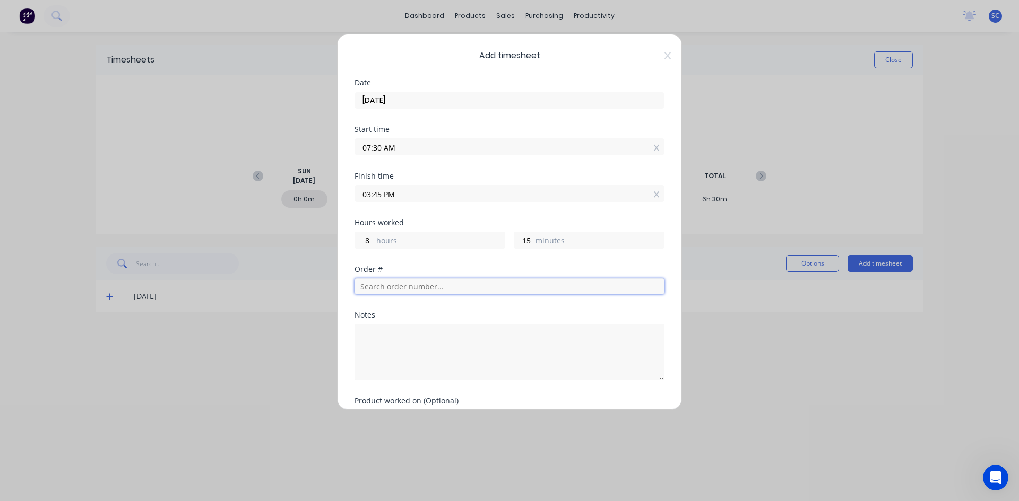
click at [450, 287] on input "text" at bounding box center [509, 287] width 310 height 16
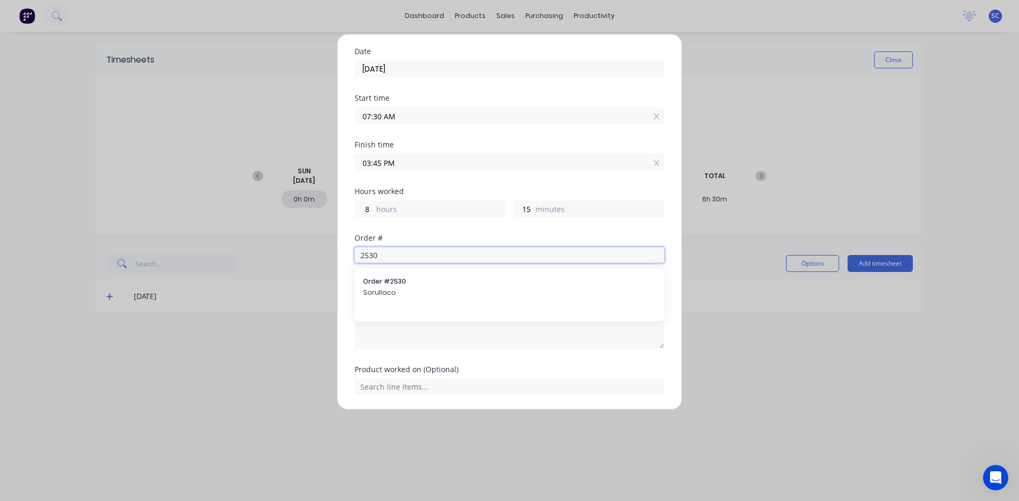
scroll to position [65, 0]
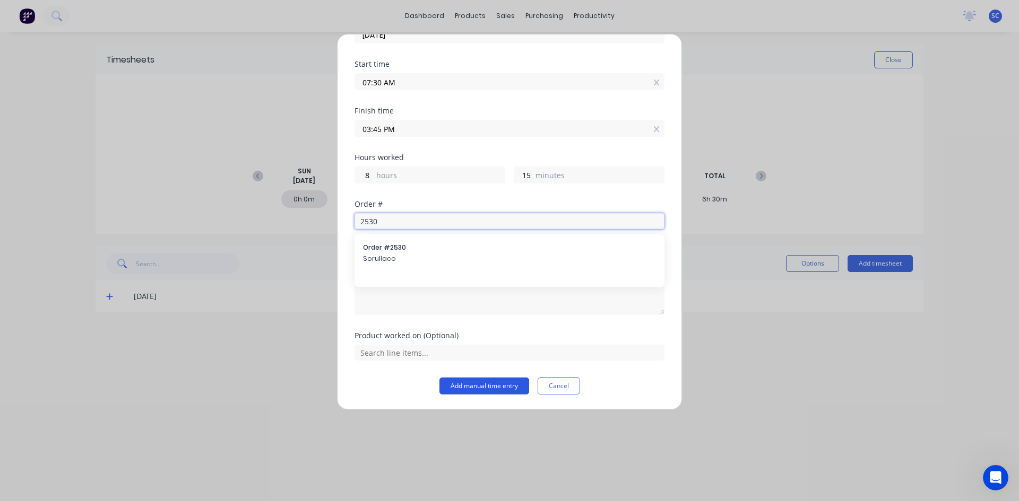
type input "2530"
click at [499, 388] on button "Add manual time entry" at bounding box center [484, 386] width 90 height 17
click at [389, 221] on input "2530" at bounding box center [509, 221] width 310 height 16
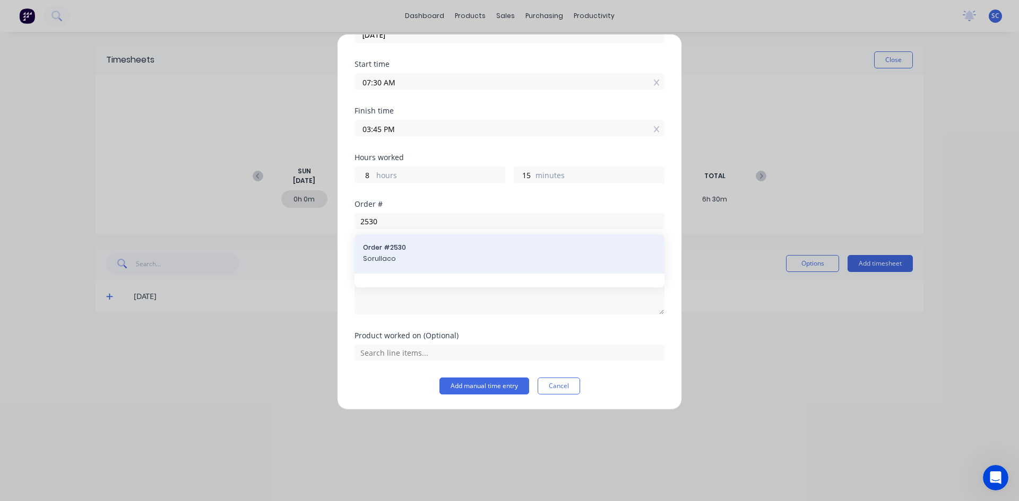
click at [402, 261] on span "Sorullaco" at bounding box center [509, 259] width 293 height 10
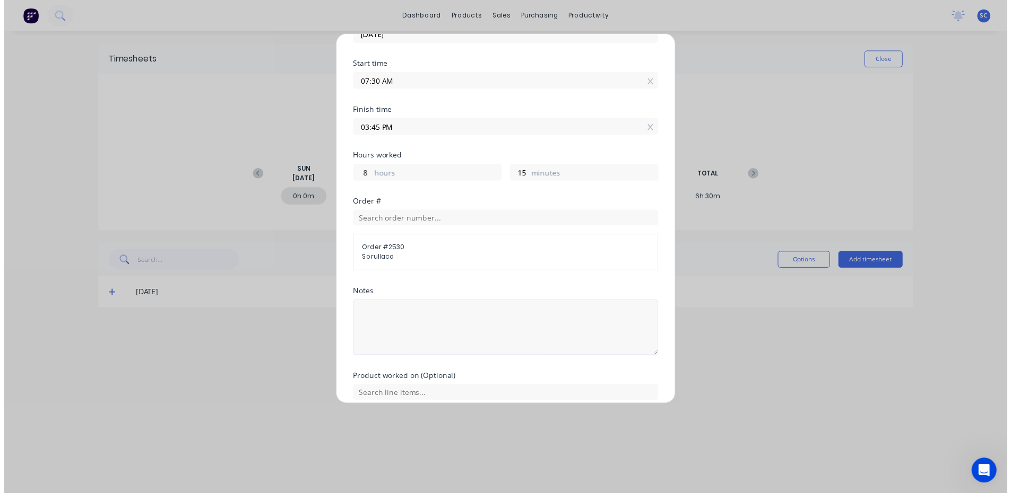
scroll to position [111, 0]
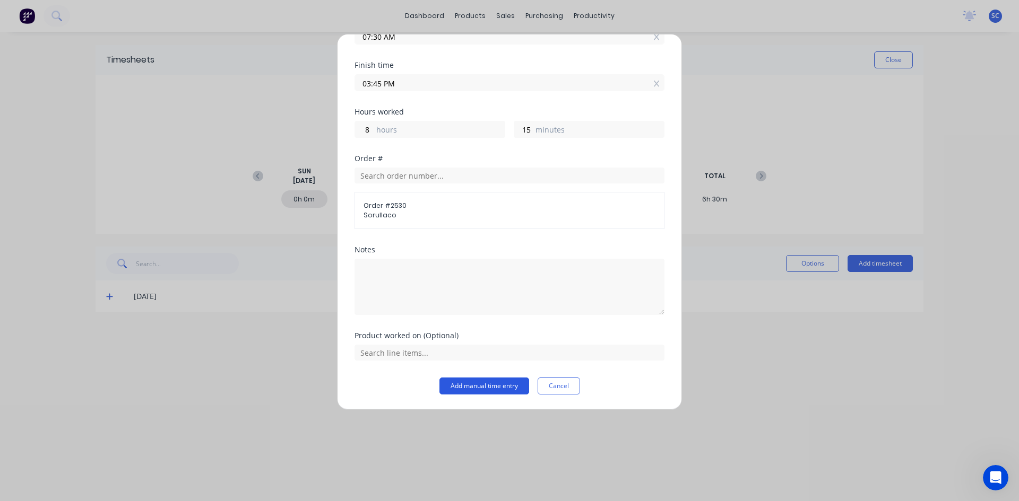
click at [477, 385] on button "Add manual time entry" at bounding box center [484, 386] width 90 height 17
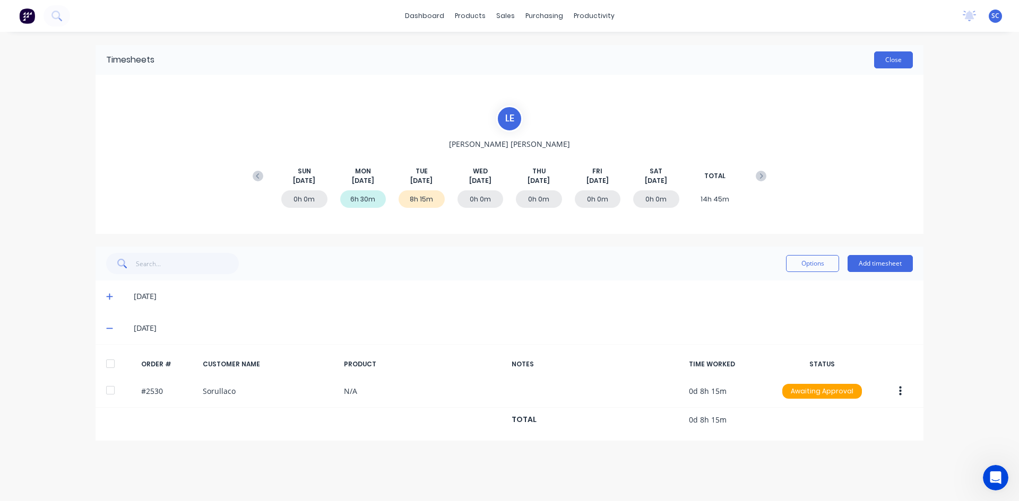
click at [909, 62] on button "Close" at bounding box center [893, 59] width 39 height 17
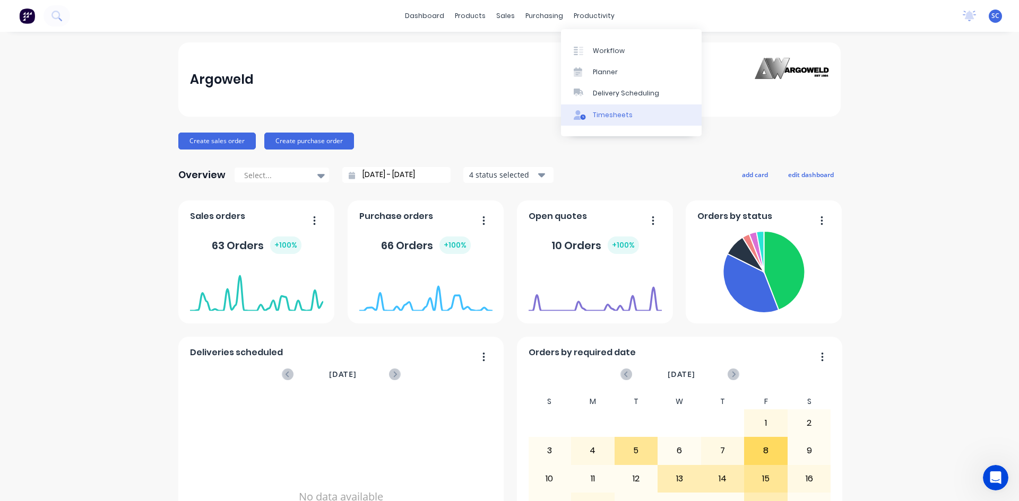
click at [604, 111] on div "Timesheets" at bounding box center [613, 115] width 40 height 10
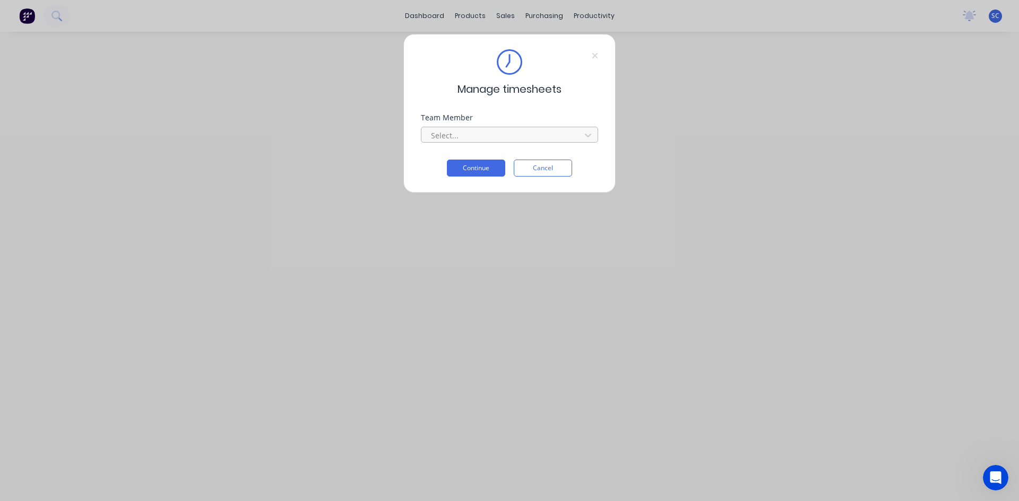
click at [508, 133] on div at bounding box center [502, 135] width 145 height 13
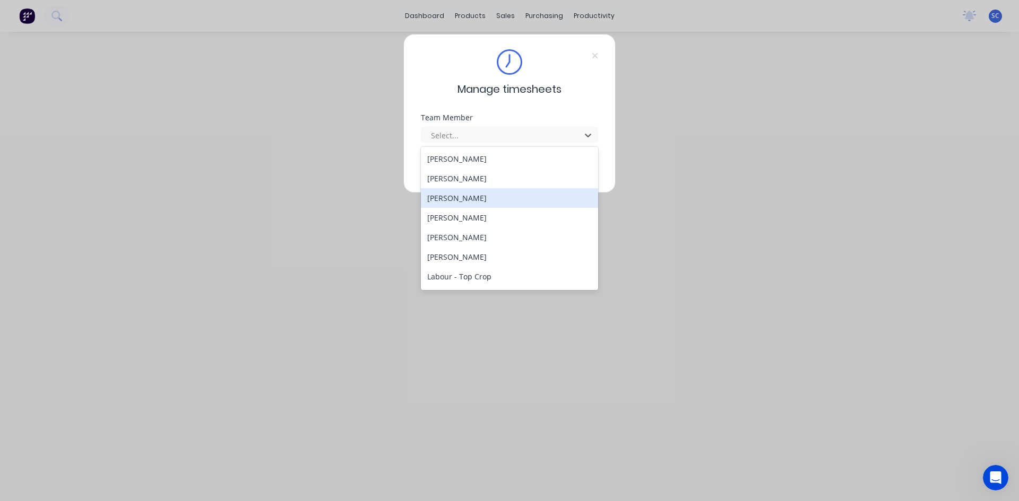
click at [489, 195] on div "[PERSON_NAME]" at bounding box center [509, 198] width 177 height 20
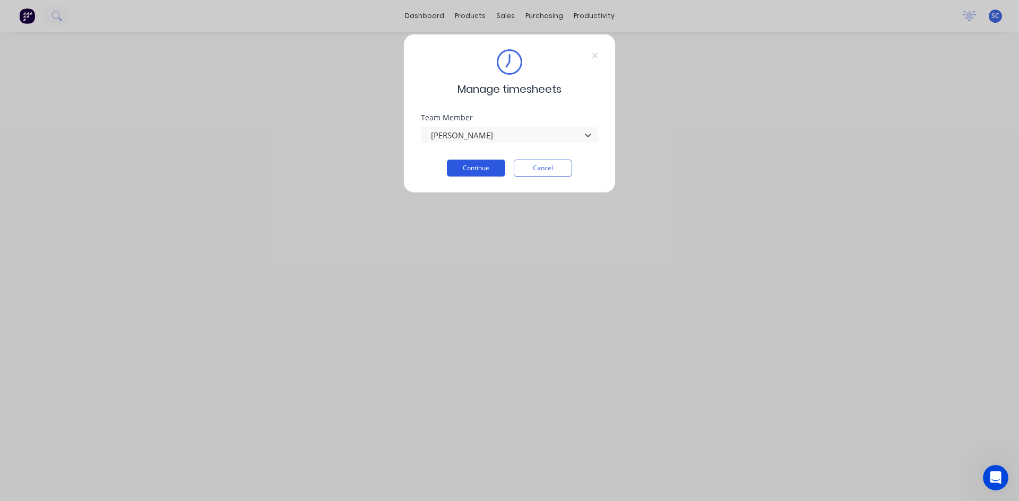
click at [482, 162] on button "Continue" at bounding box center [476, 168] width 58 height 17
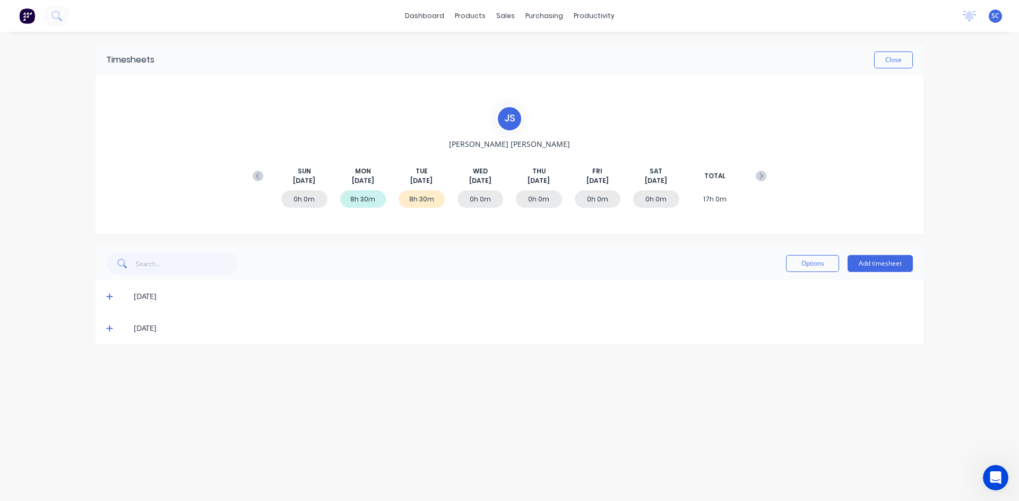
click at [110, 328] on icon at bounding box center [109, 329] width 6 height 6
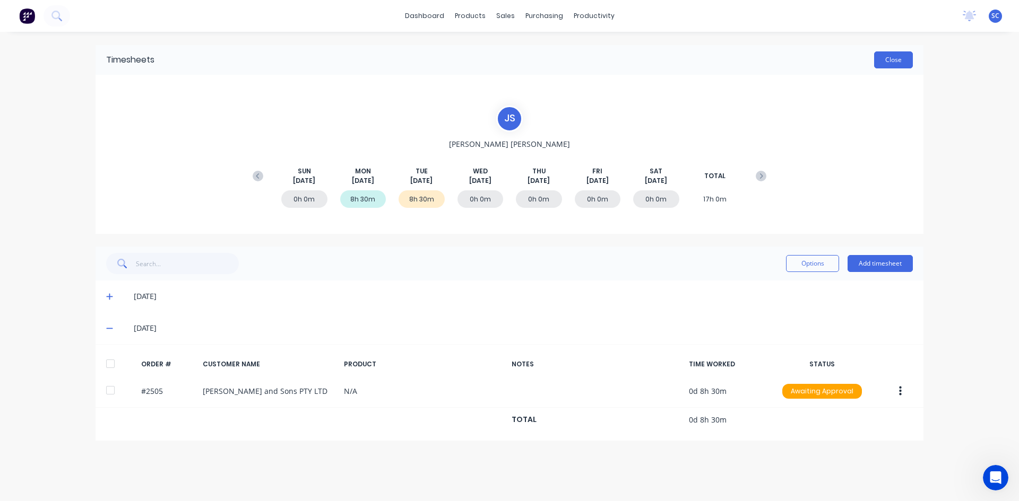
click at [910, 62] on button "Close" at bounding box center [893, 59] width 39 height 17
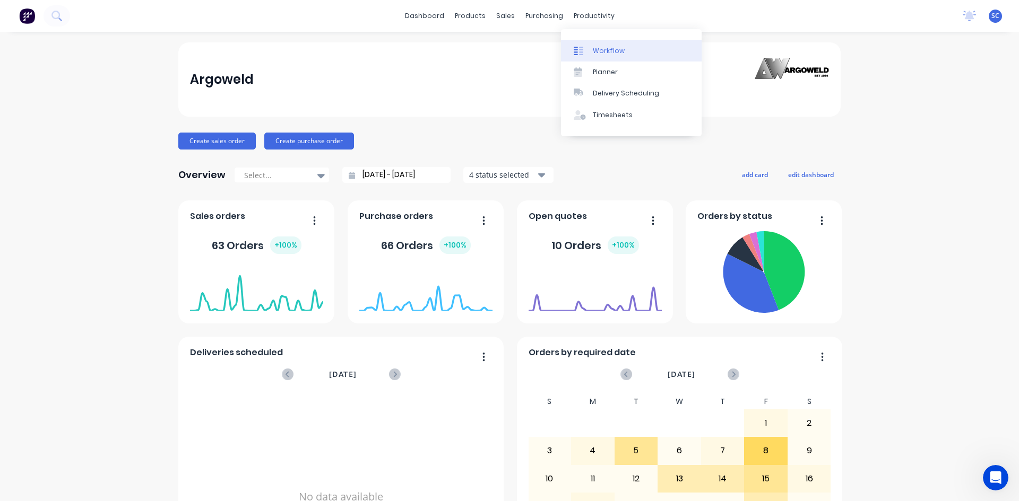
click at [609, 54] on div "Workflow" at bounding box center [609, 51] width 32 height 10
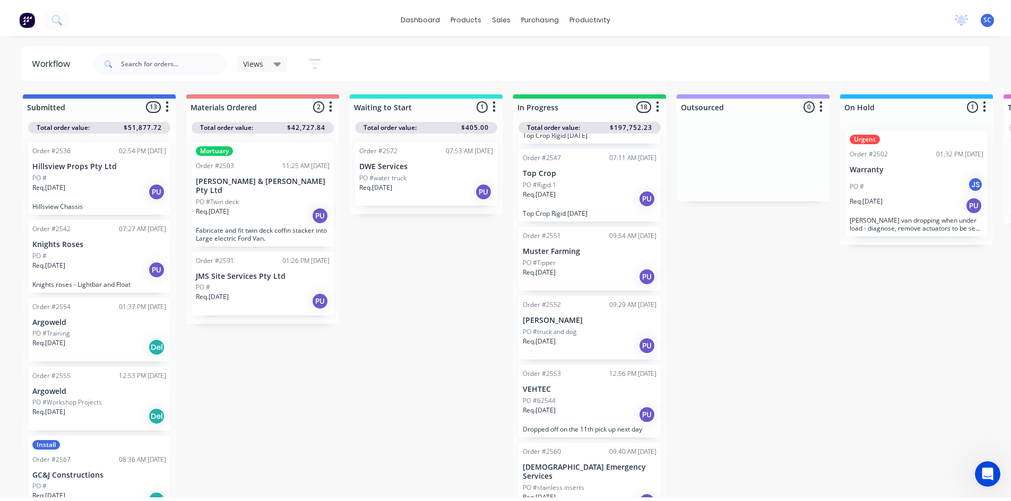
scroll to position [531, 0]
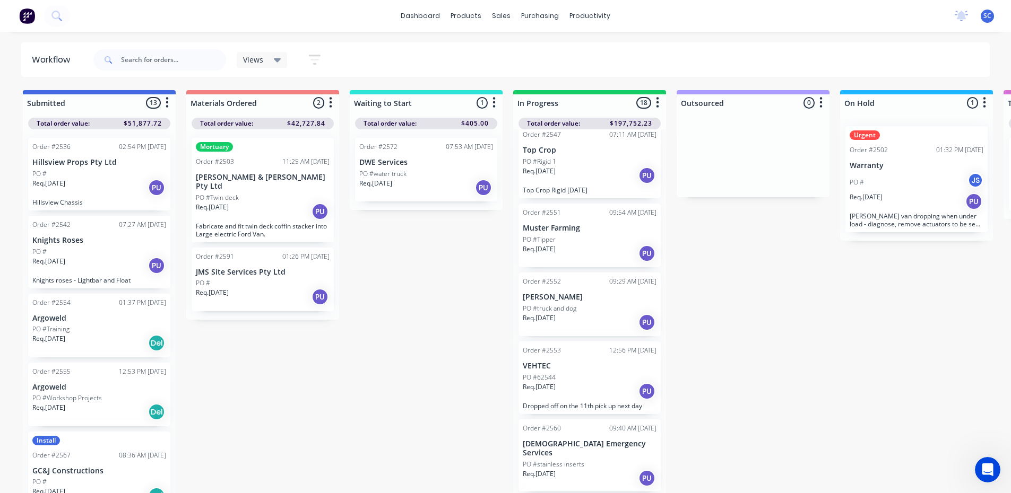
click at [595, 293] on p "[PERSON_NAME]" at bounding box center [590, 297] width 134 height 9
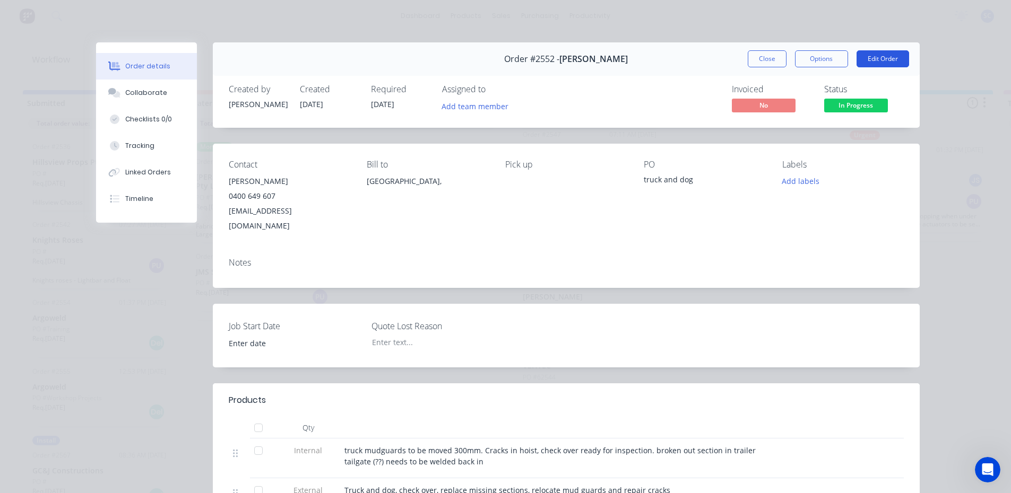
click at [866, 60] on button "Edit Order" at bounding box center [882, 58] width 53 height 17
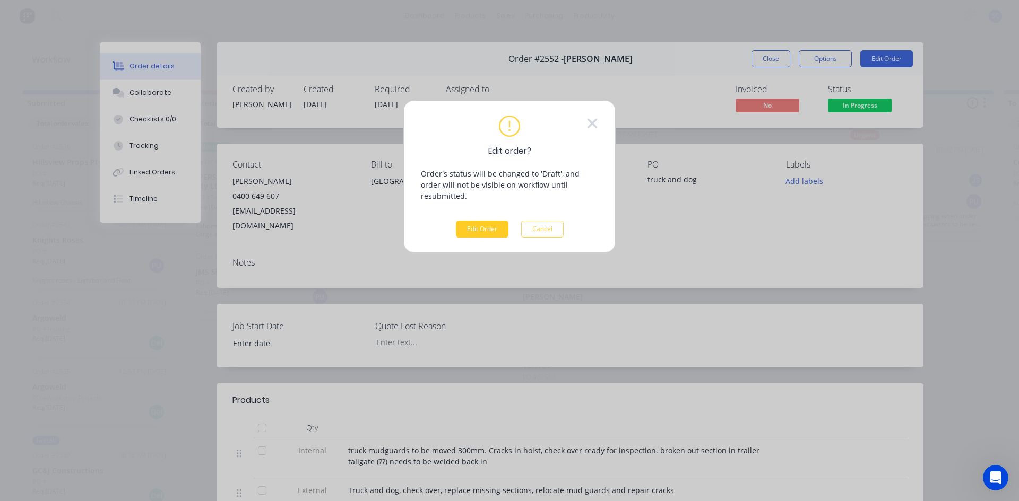
click at [472, 221] on button "Edit Order" at bounding box center [482, 229] width 53 height 17
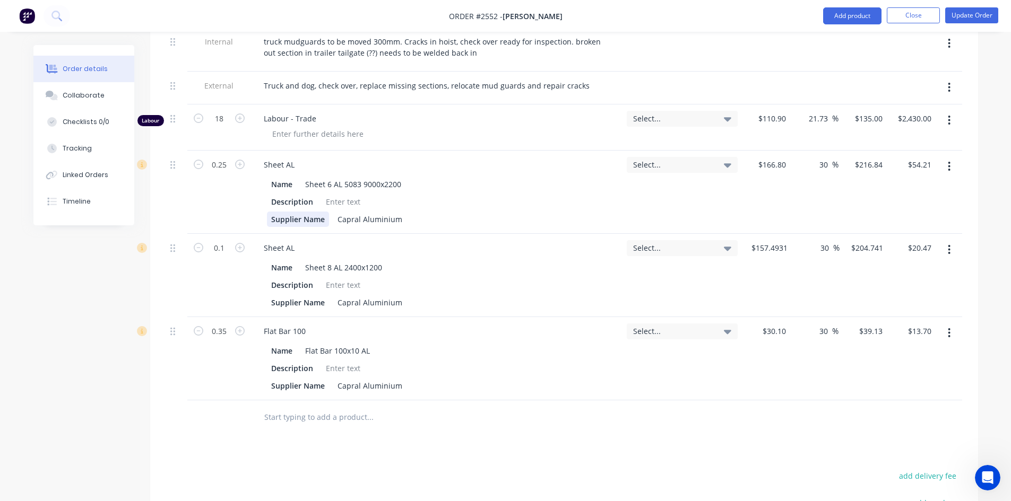
scroll to position [424, 0]
click at [227, 126] on input "0.1" at bounding box center [219, 118] width 28 height 16
type input "0.25"
type input "$51.19"
